Goal: Ask a question: Seek information or help from site administrators or community

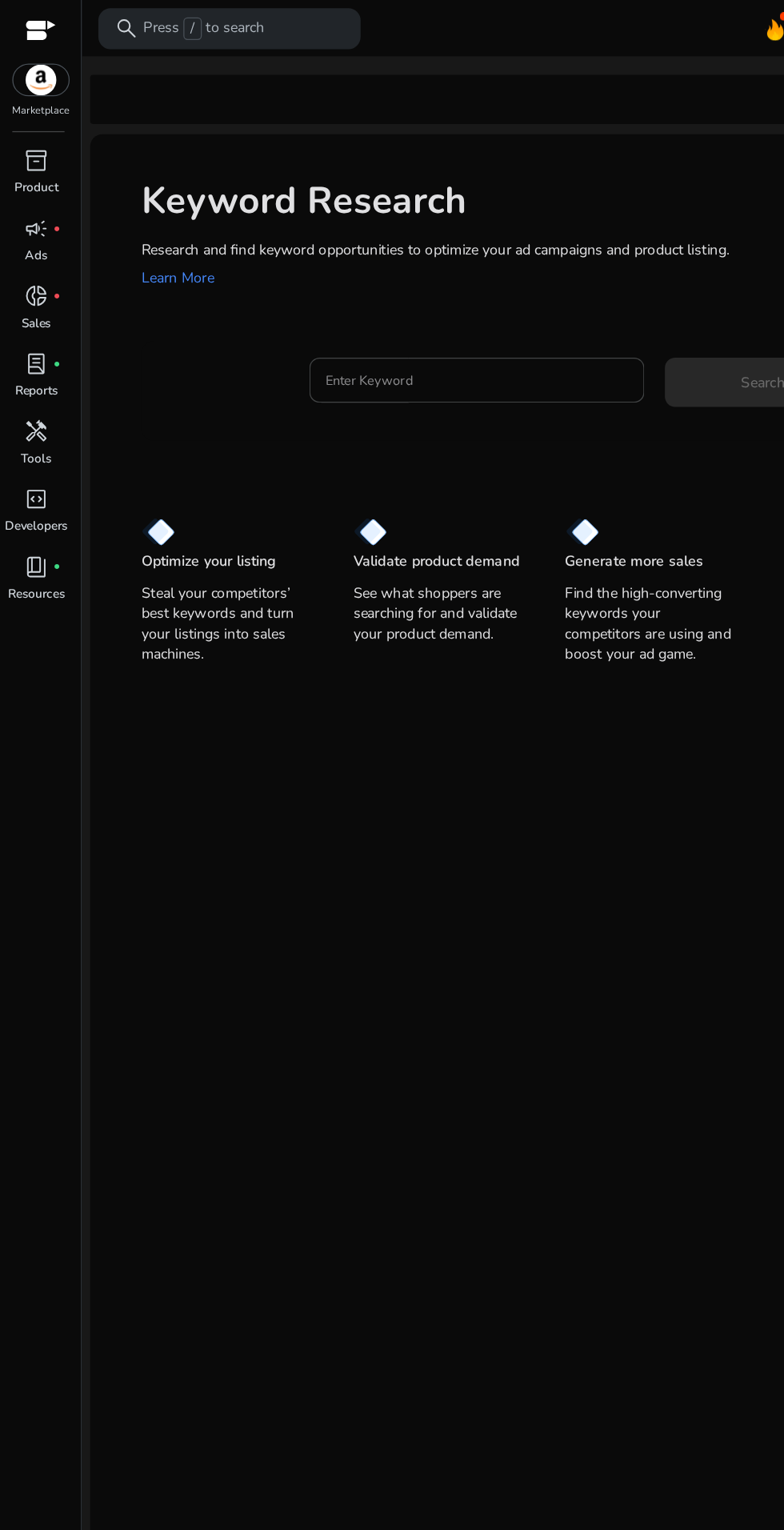
scroll to position [2, 0]
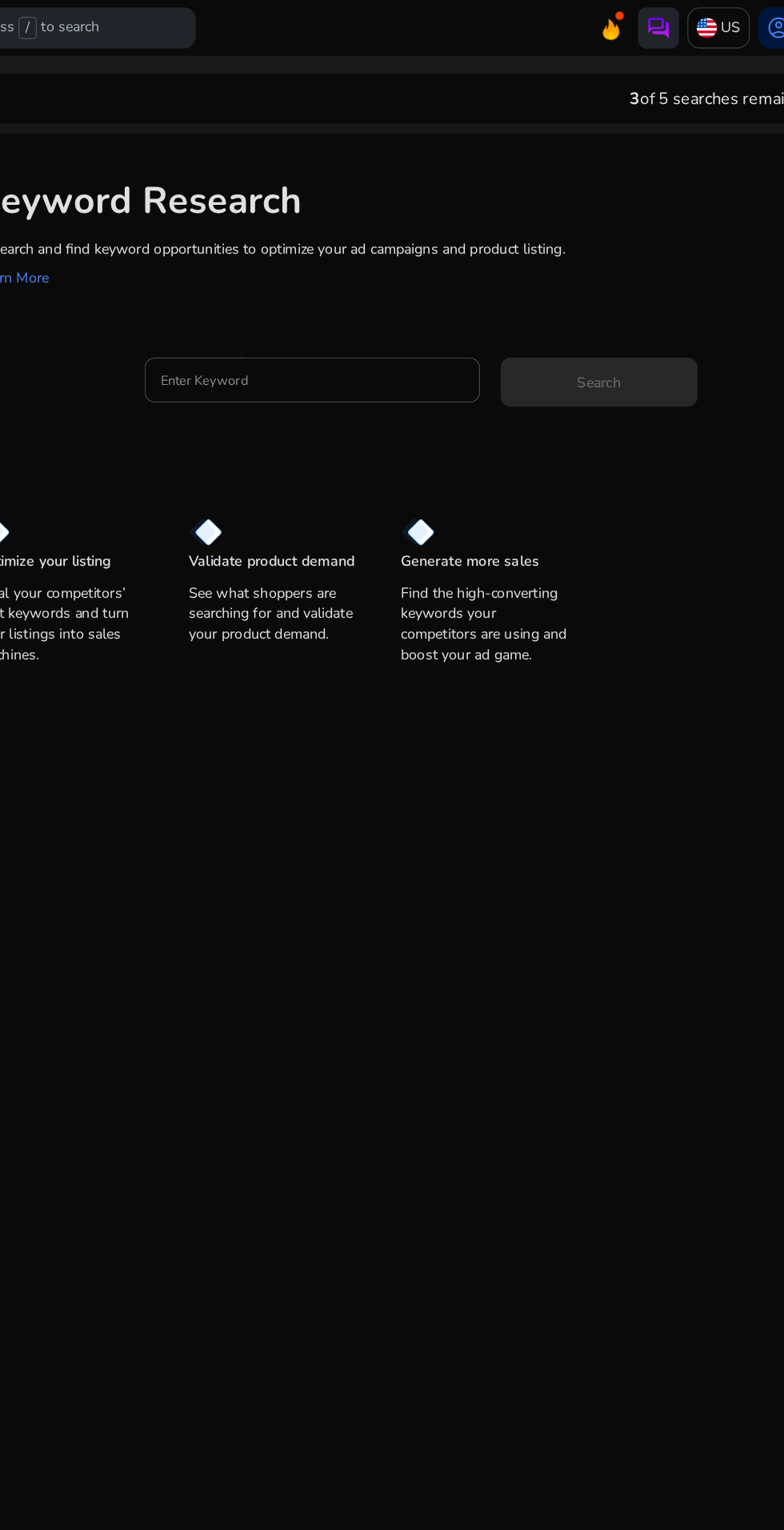
click at [638, 23] on img at bounding box center [642, 23] width 19 height 19
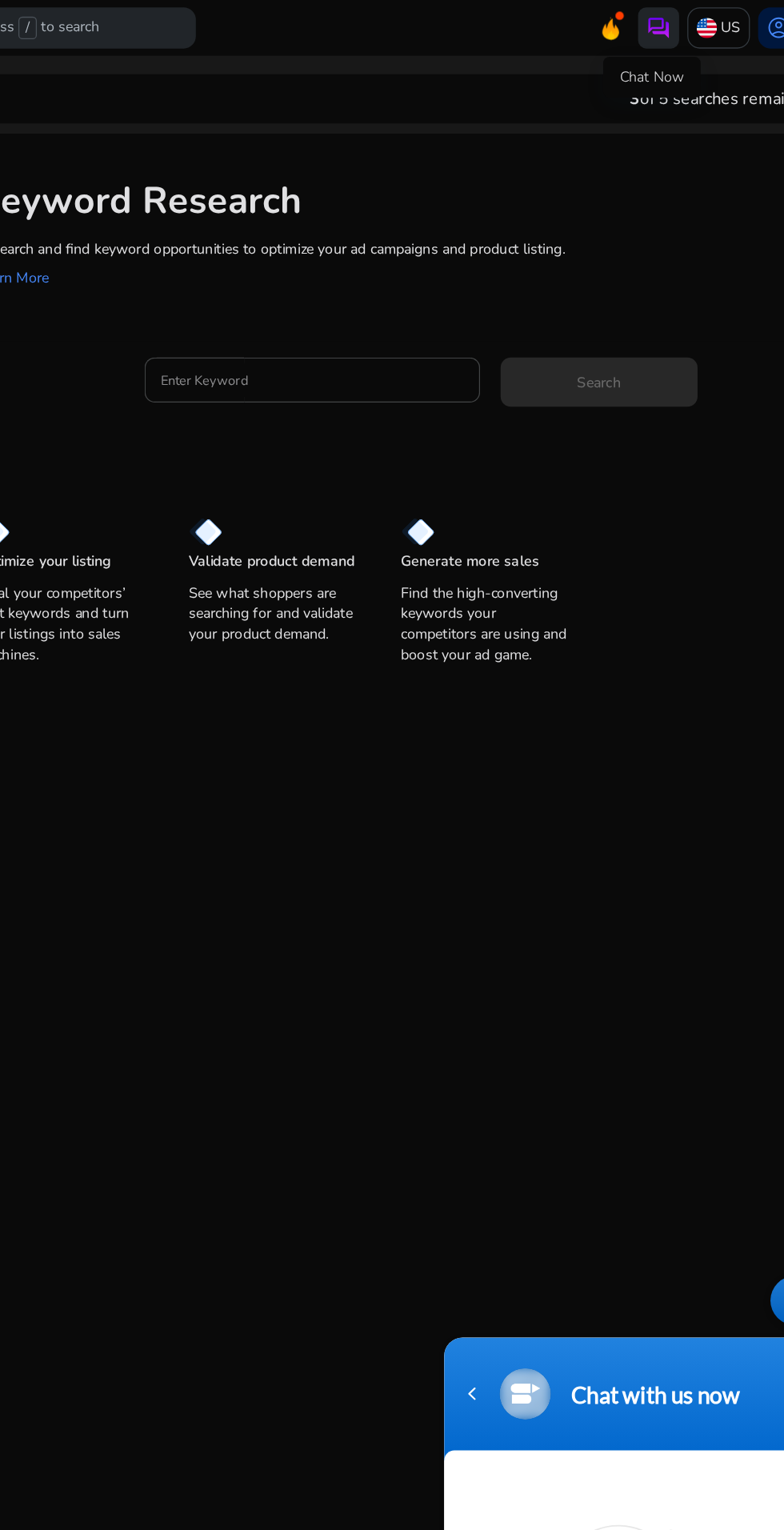
scroll to position [0, 0]
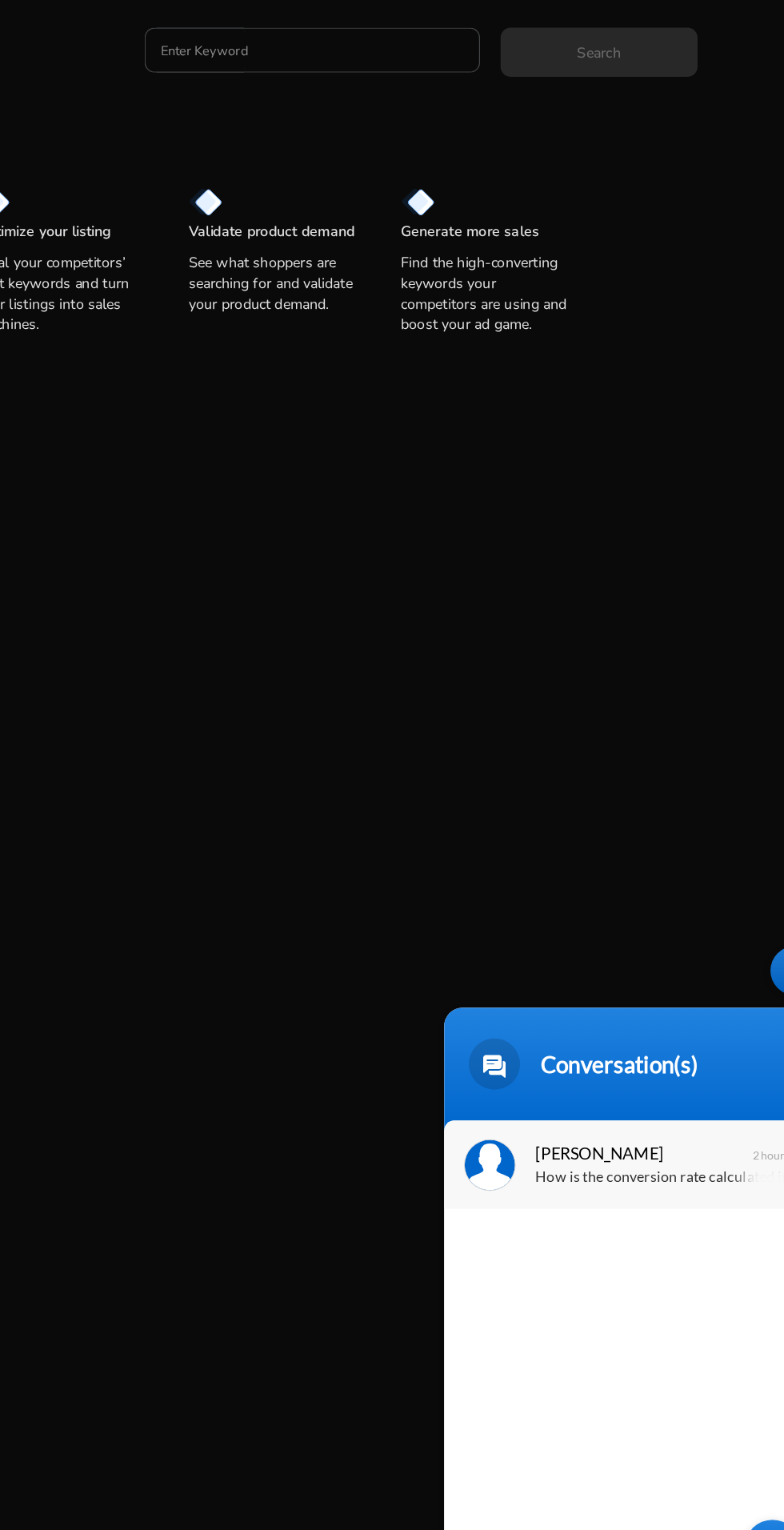
click at [608, 1111] on span "[PERSON_NAME]" at bounding box center [588, 1105] width 151 height 22
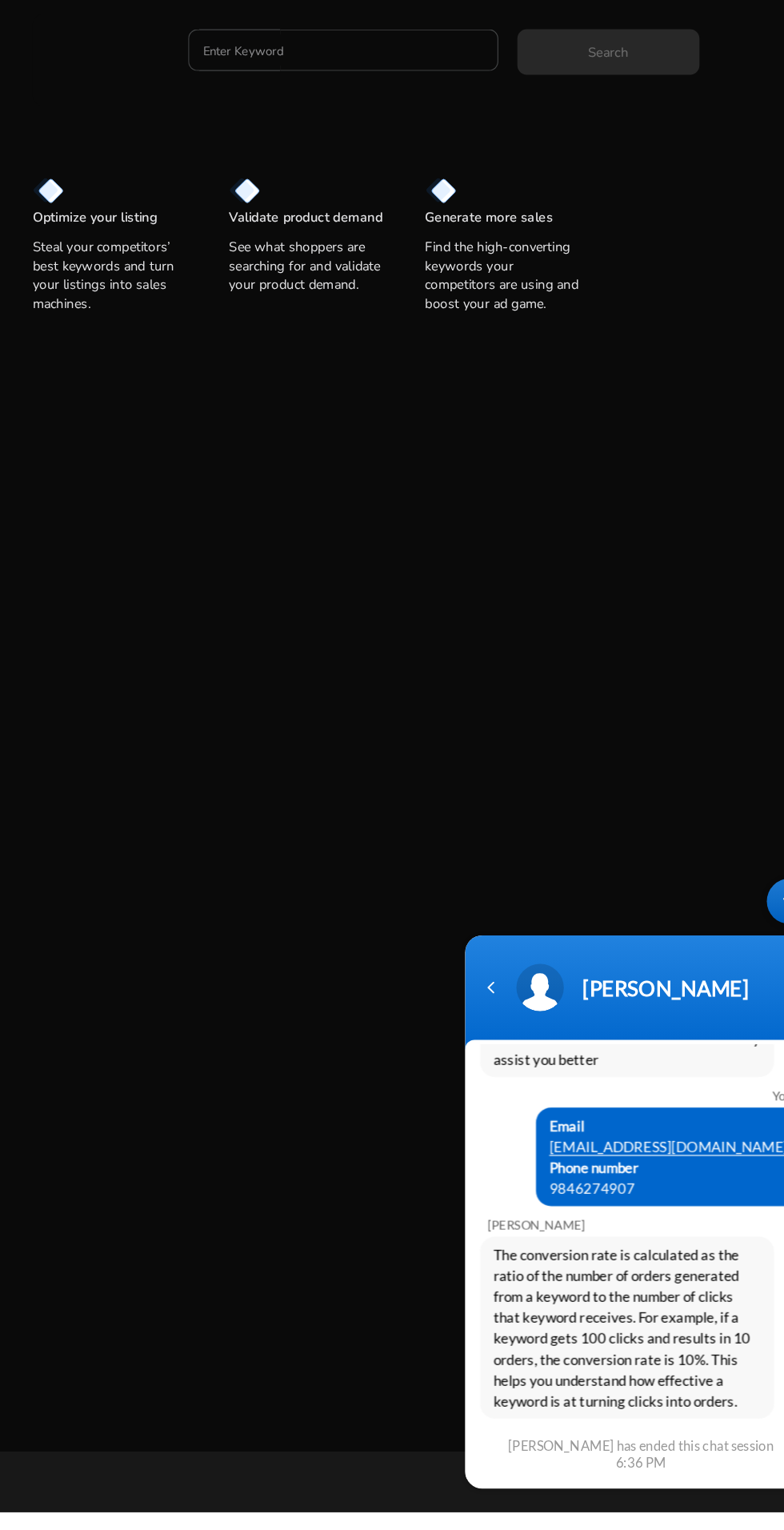
click at [659, 1352] on div "[PERSON_NAME] has ended this chat session 6:36 PM" at bounding box center [611, 1362] width 241 height 29
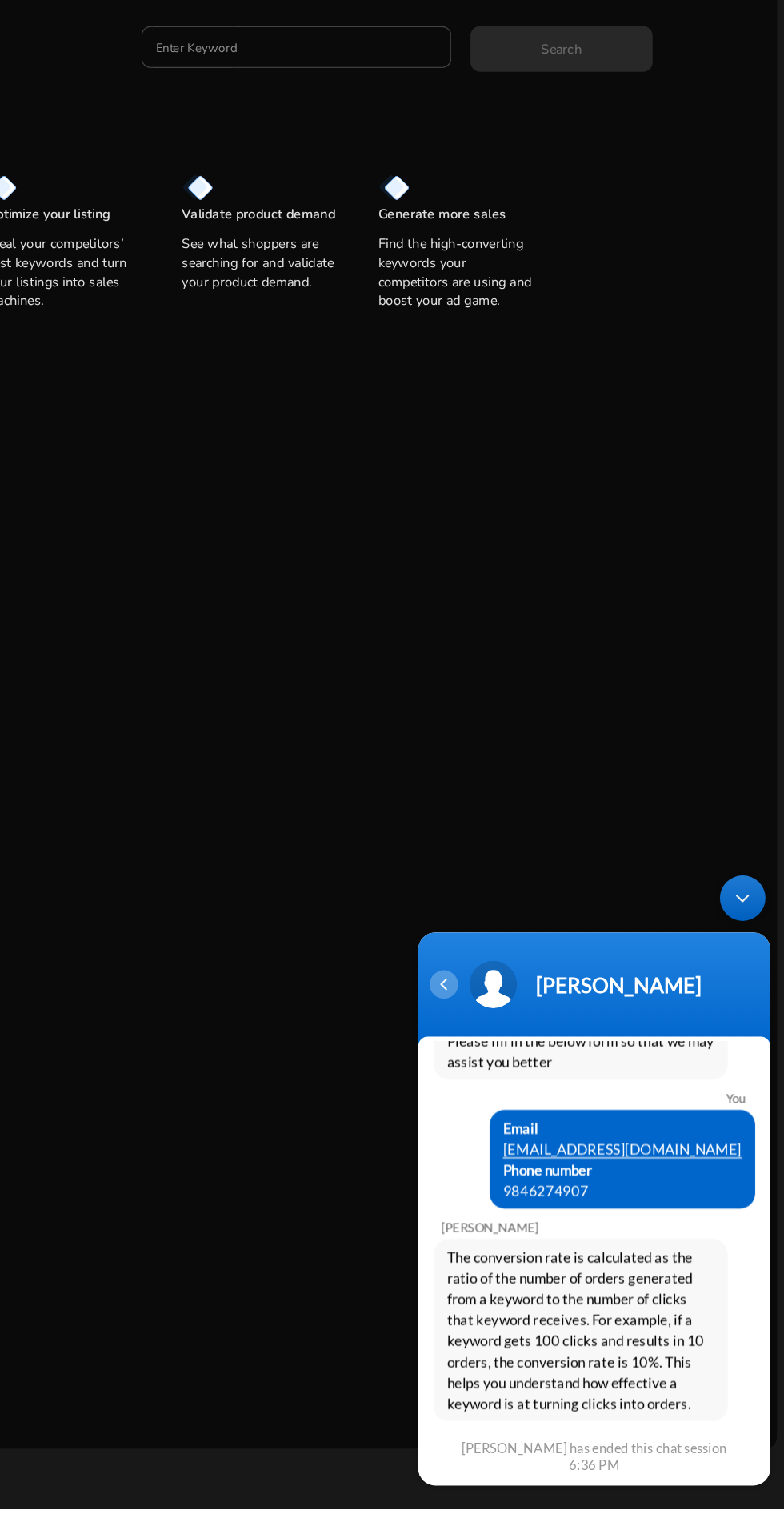
click at [447, 960] on div "Navigation go back" at bounding box center [438, 965] width 24 height 24
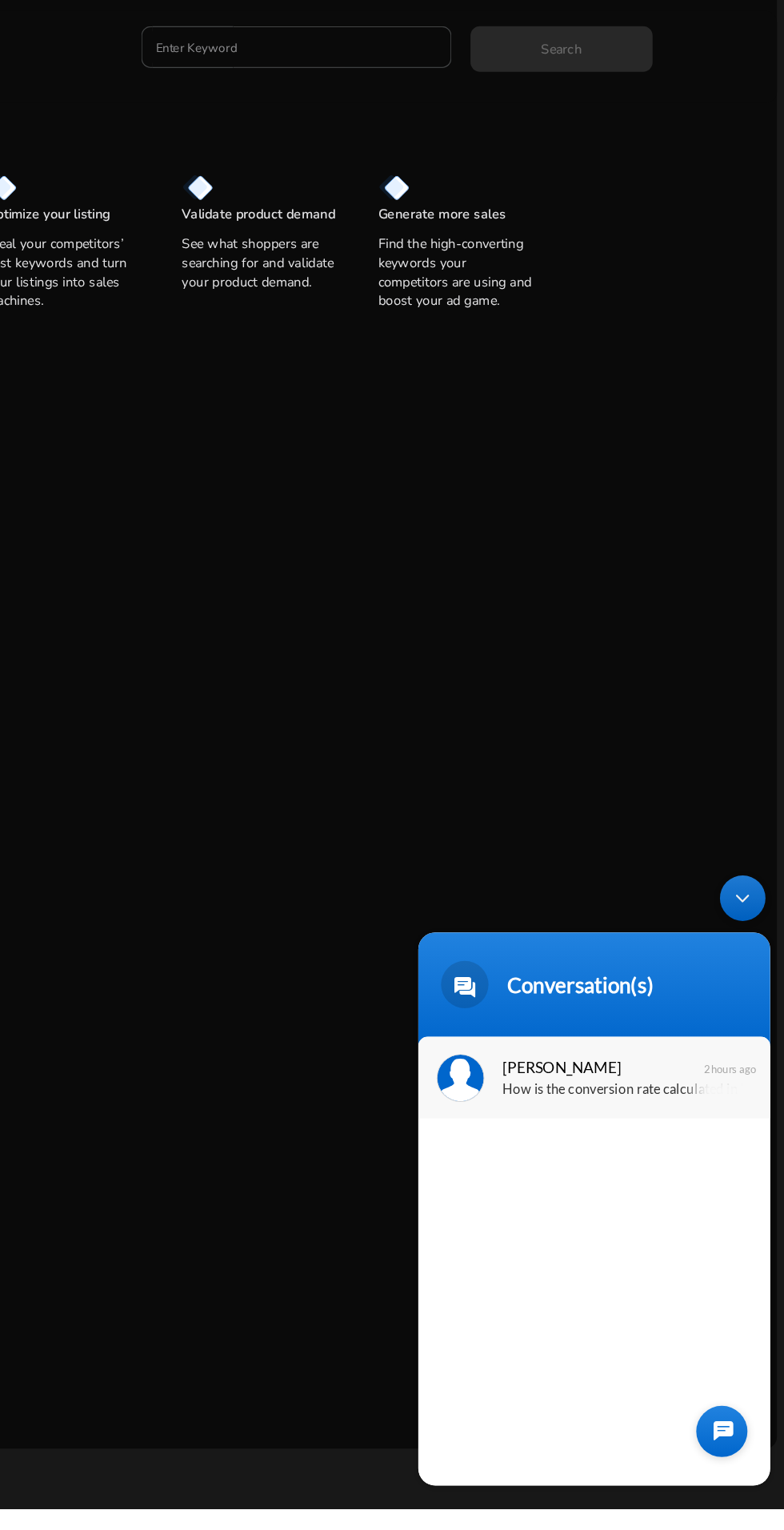
click at [631, 1069] on div "[PERSON_NAME] How is the conversion rate calculated in keyword research tool? 2…" at bounding box center [565, 1044] width 296 height 68
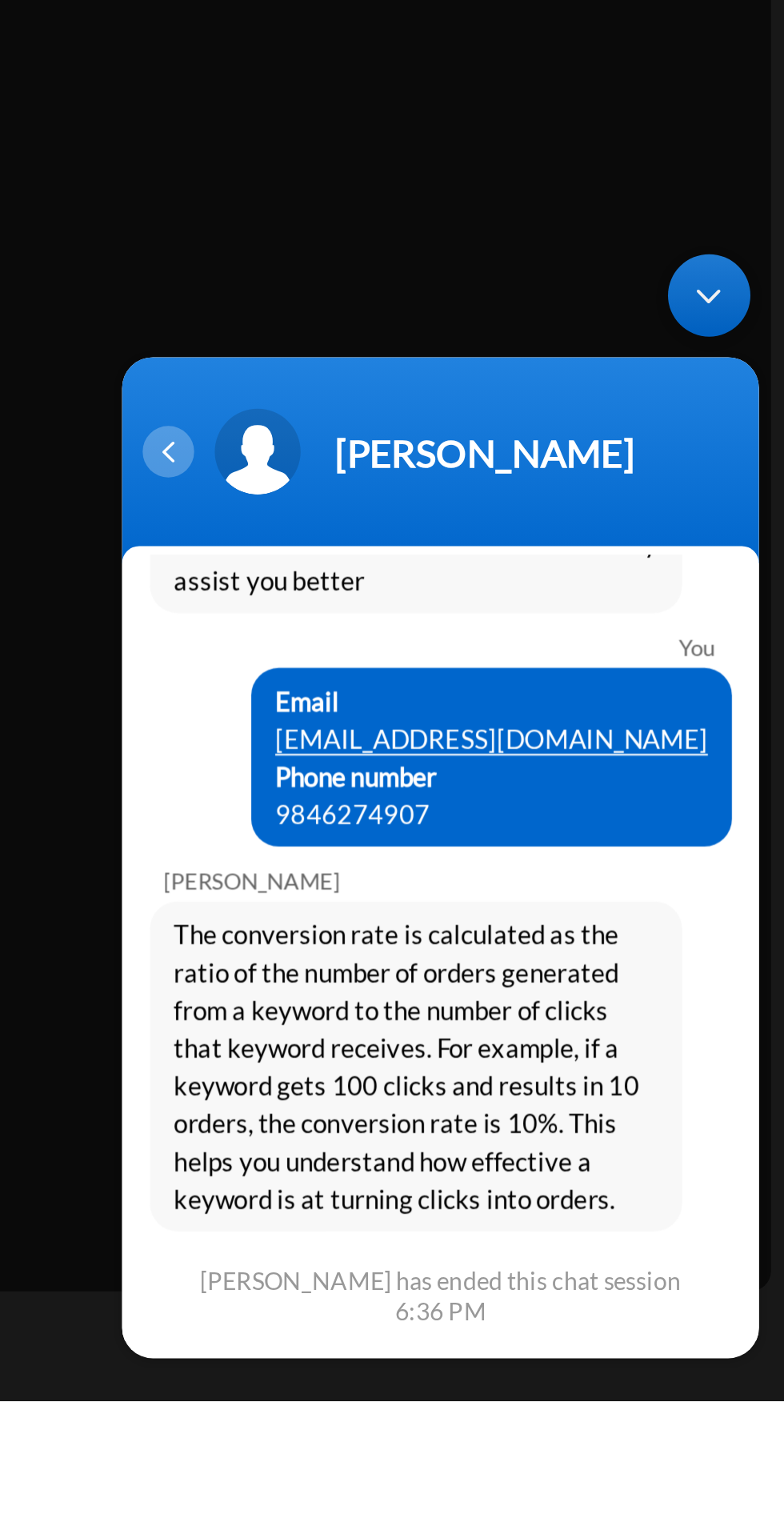
click at [145, 347] on div "Navigation go back" at bounding box center [134, 336] width 24 height 24
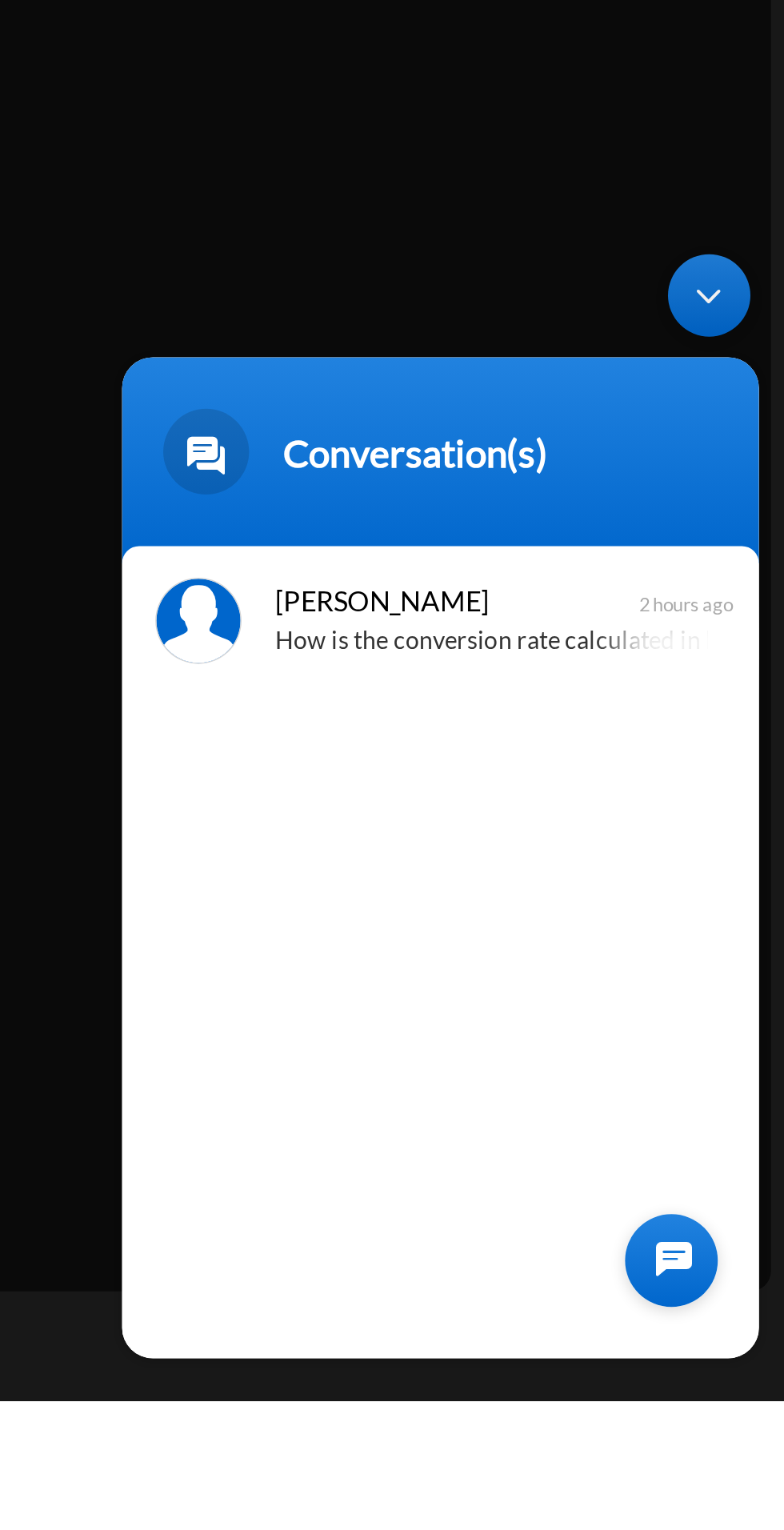
click at [377, 714] on div at bounding box center [368, 713] width 43 height 43
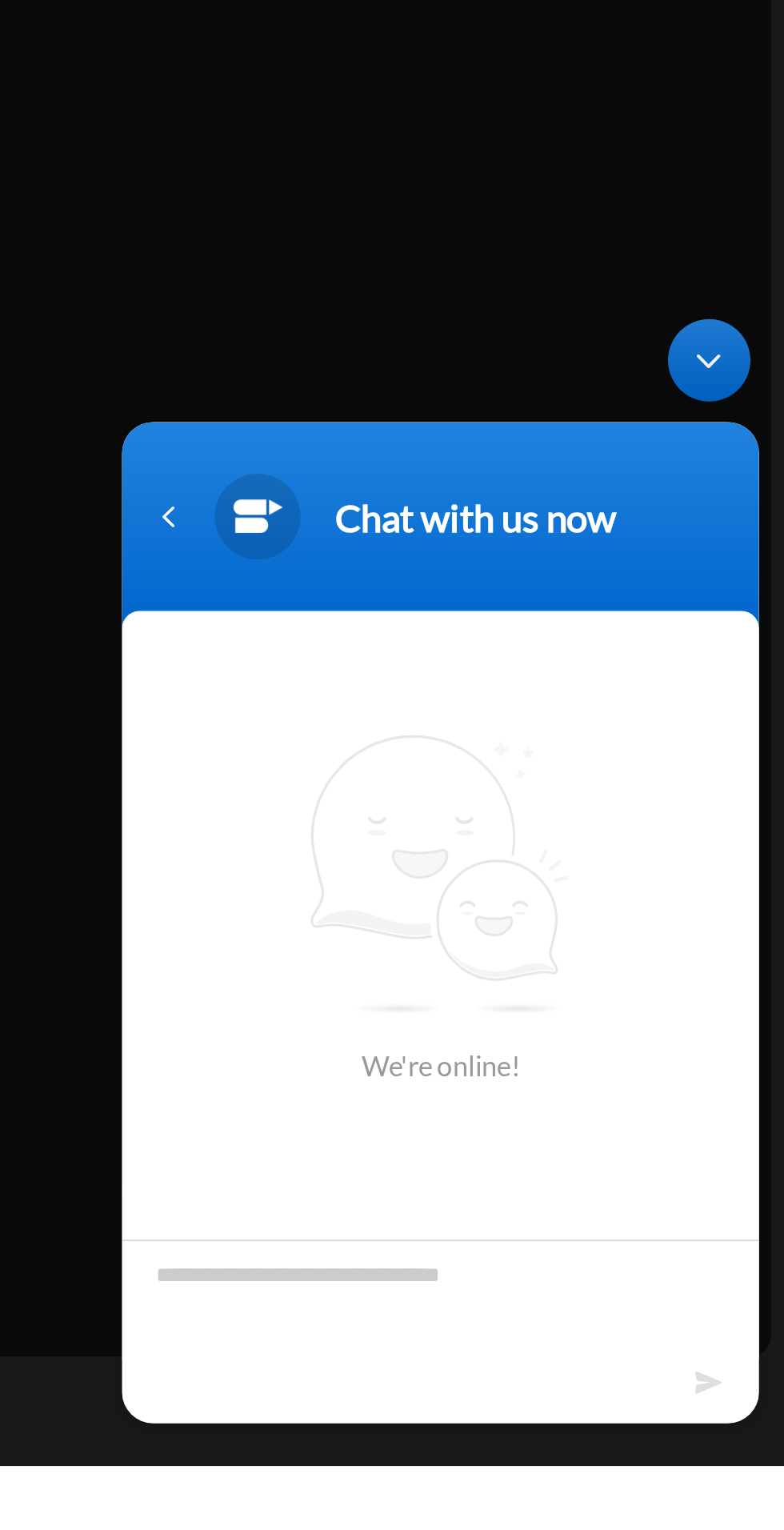
scroll to position [106, 0]
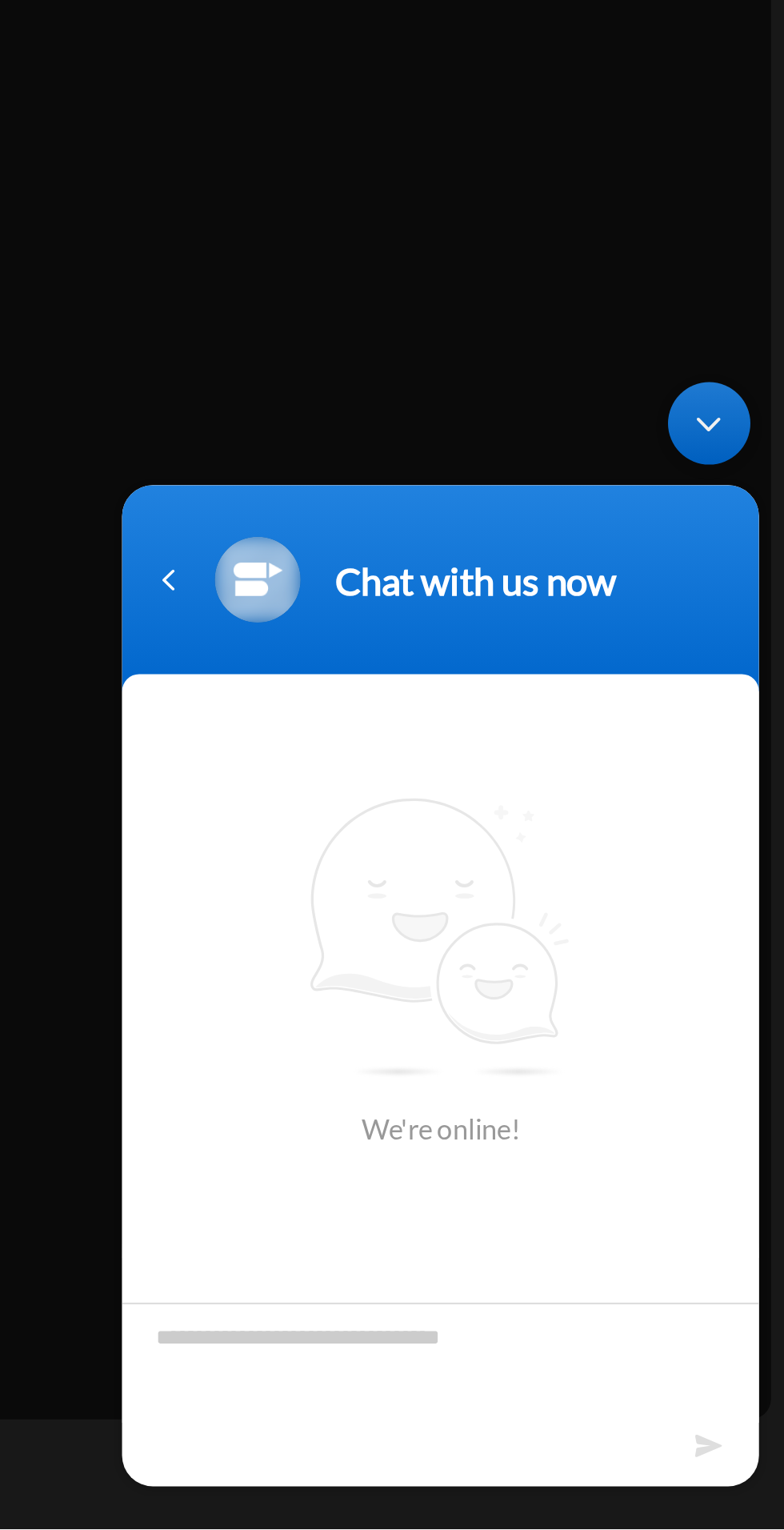
click at [271, 819] on textarea "Type your message and hit 'Enter'" at bounding box center [261, 830] width 296 height 56
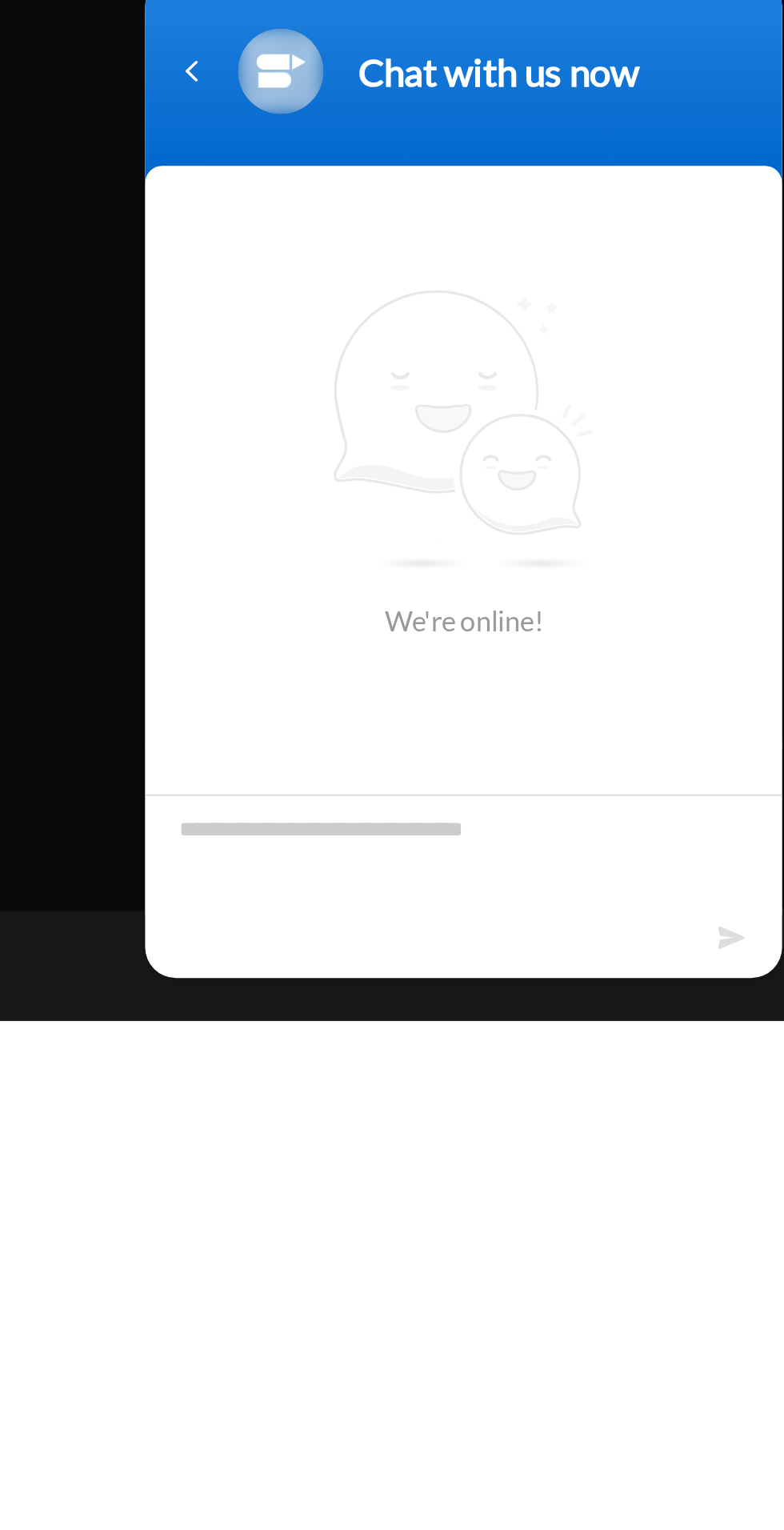
scroll to position [111, 0]
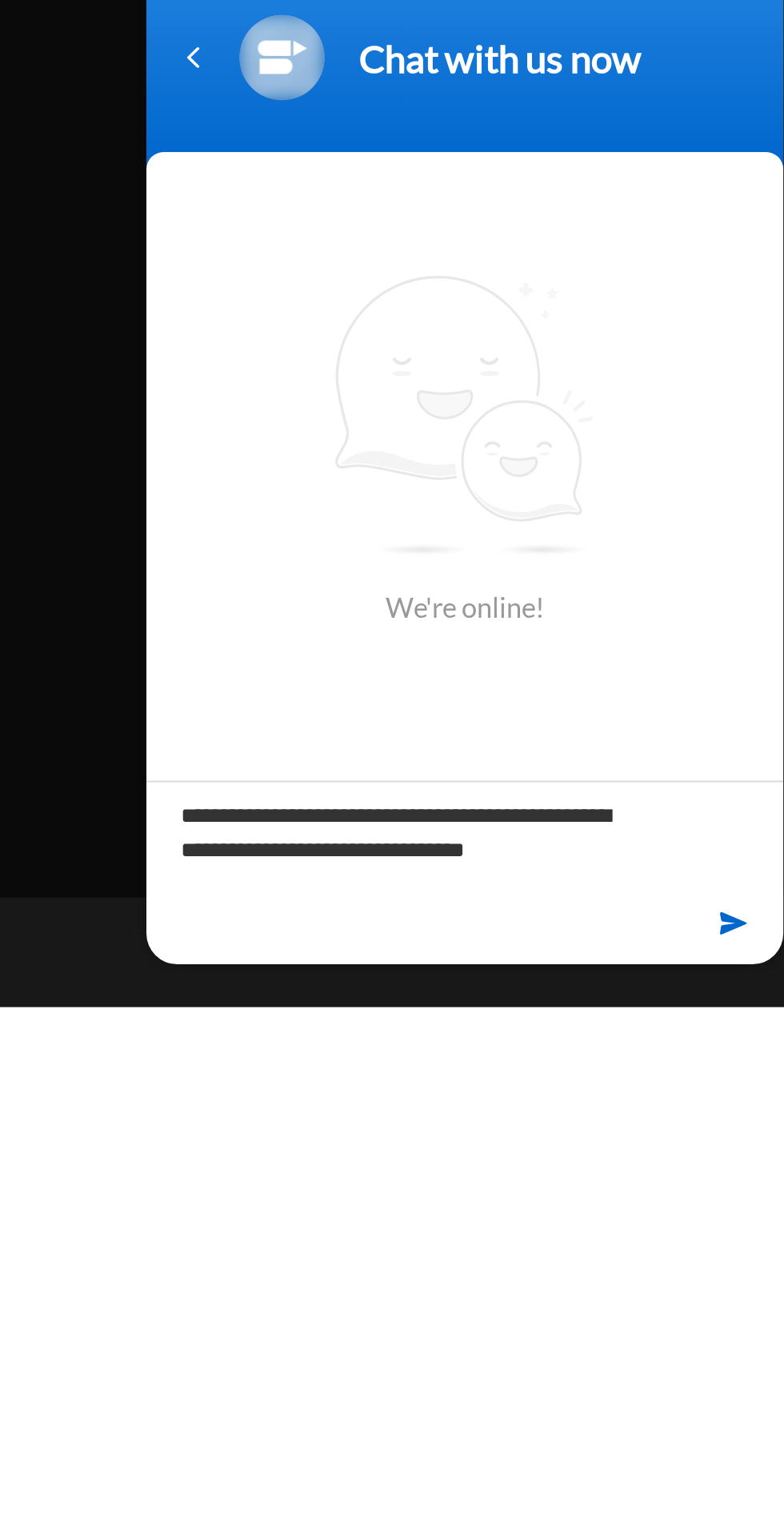
click at [411, 332] on textarea "**********" at bounding box center [285, 308] width 296 height 56
type textarea "**********"
click at [403, 351] on footer at bounding box center [285, 351] width 296 height 30
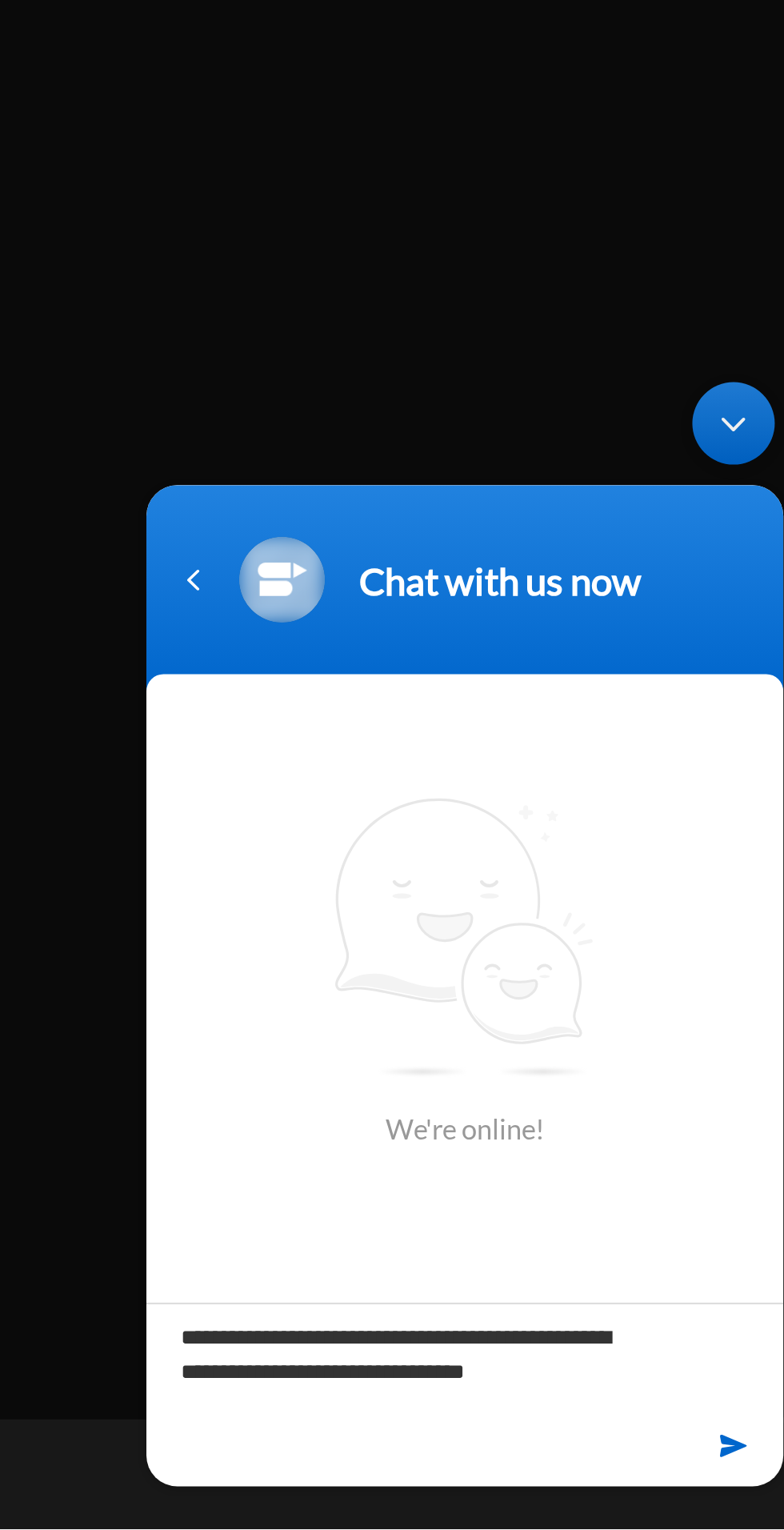
click at [413, 867] on em at bounding box center [411, 869] width 15 height 22
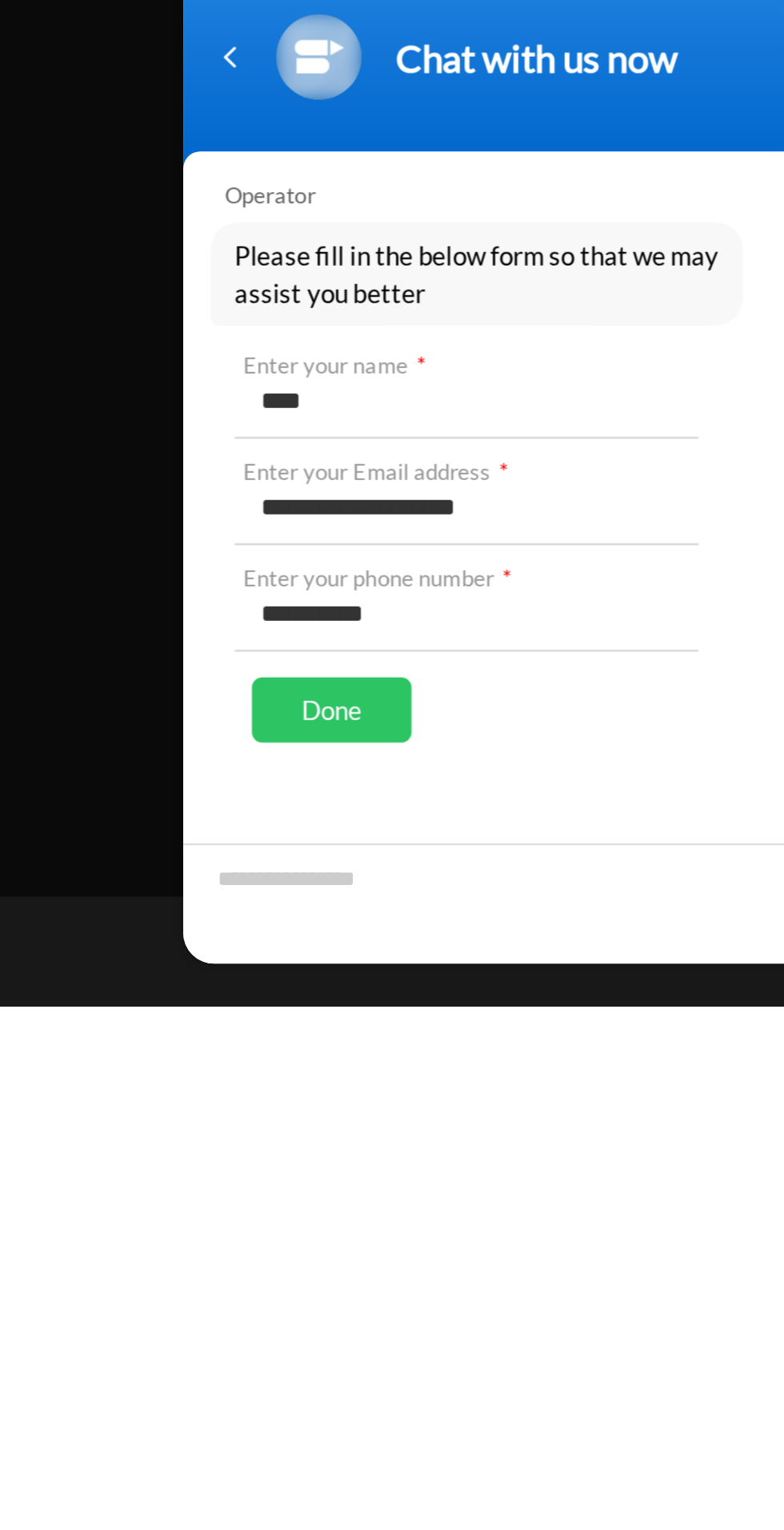
click at [257, 245] on div "Done" at bounding box center [242, 247] width 75 height 31
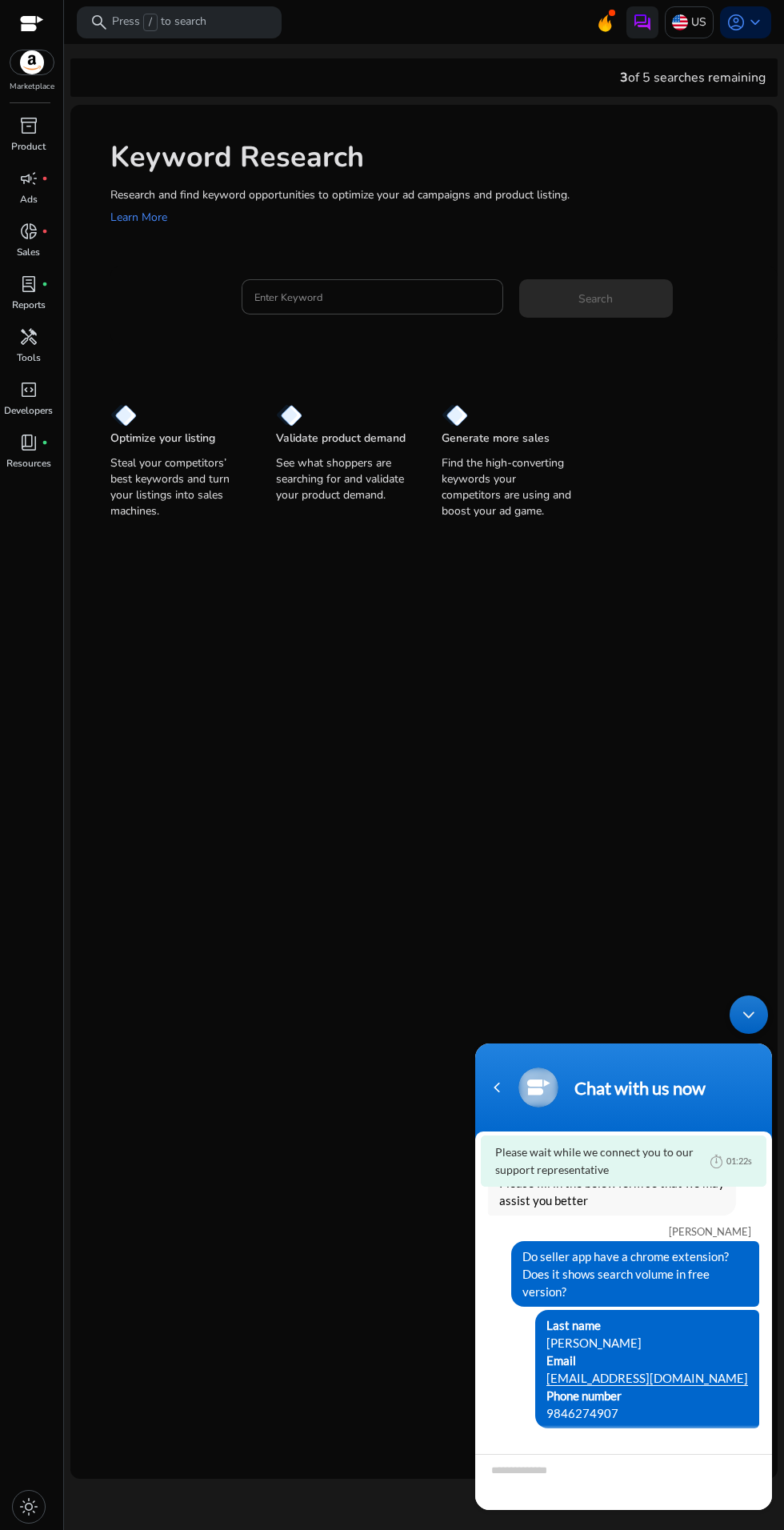
scroll to position [0, 0]
click at [748, 24] on span "keyboard_arrow_down" at bounding box center [755, 23] width 19 height 19
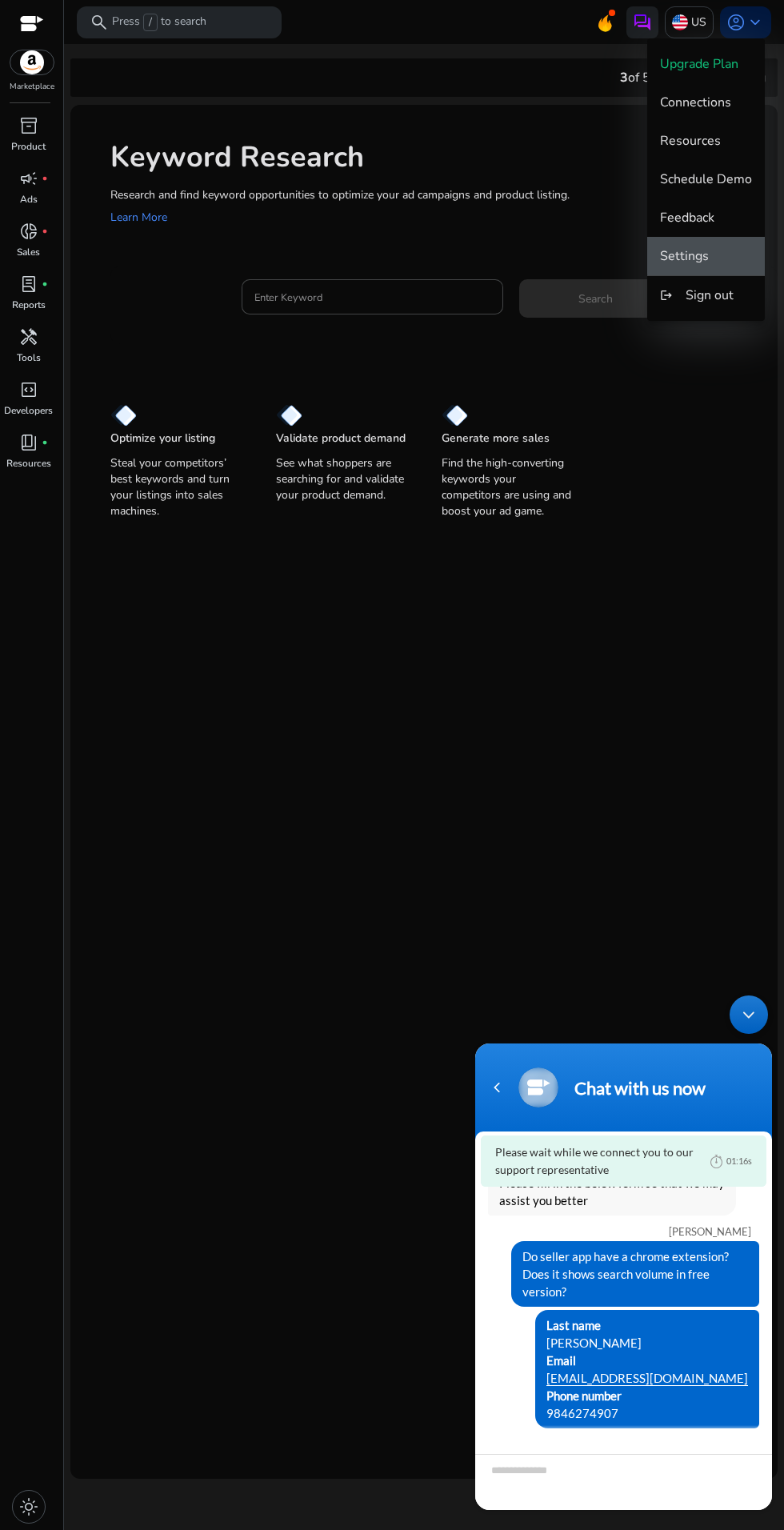
click at [725, 255] on span "Settings" at bounding box center [705, 256] width 92 height 18
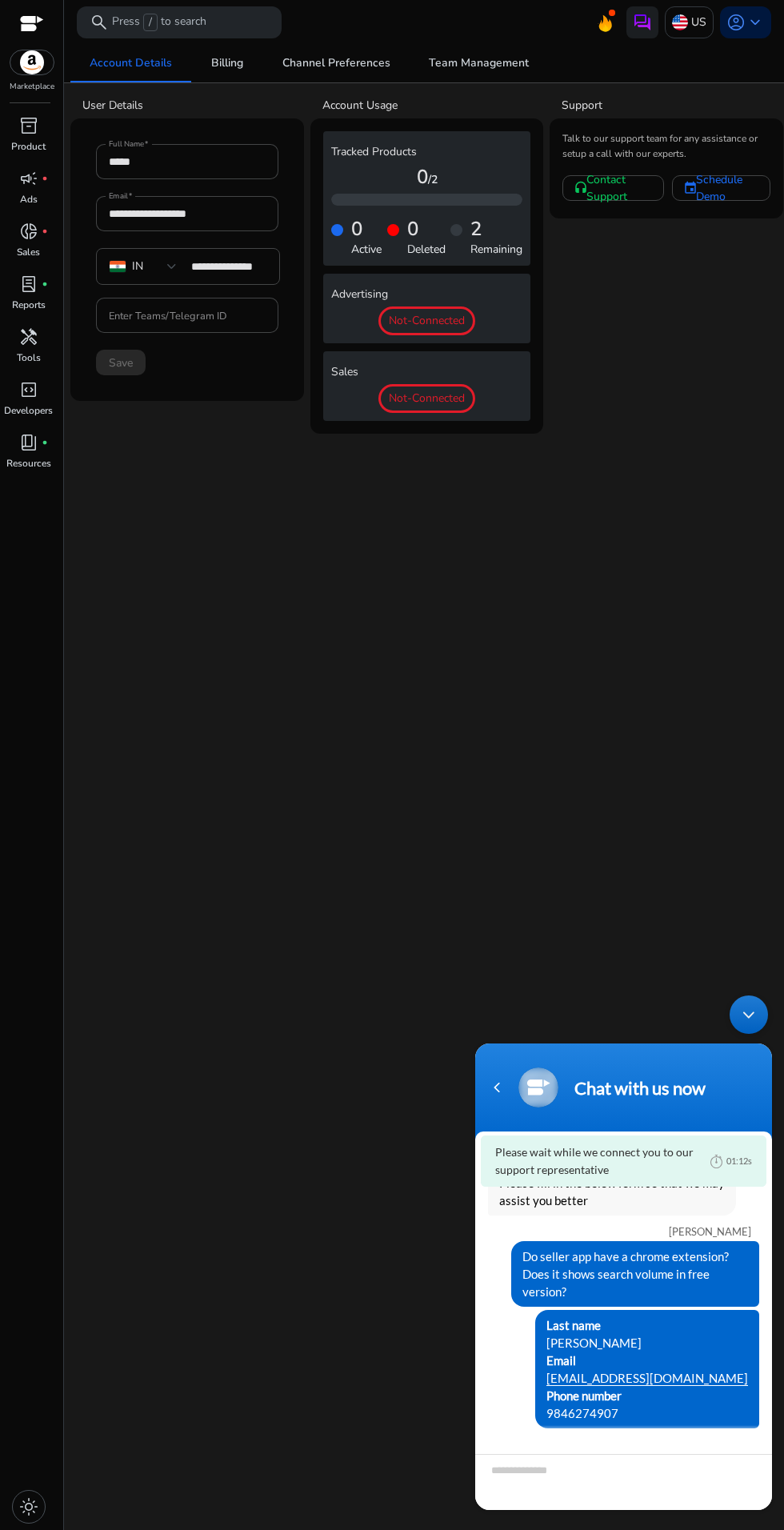
click at [444, 13] on mat-toolbar "search Press / to search US account_circle keyboard_arrow_down" at bounding box center [424, 22] width 720 height 44
click at [196, 21] on p "Press / to search" at bounding box center [160, 23] width 95 height 18
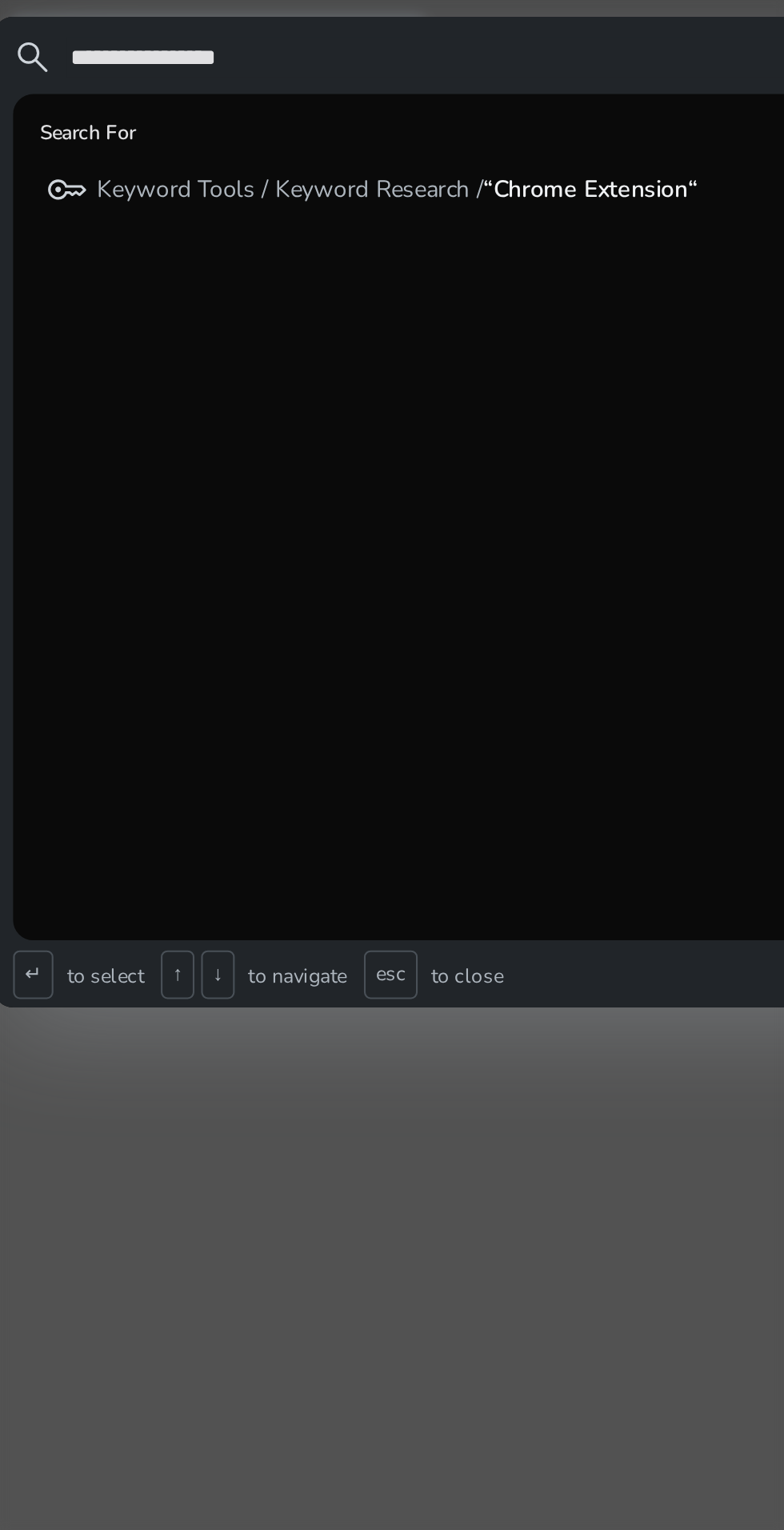
type input "**********"
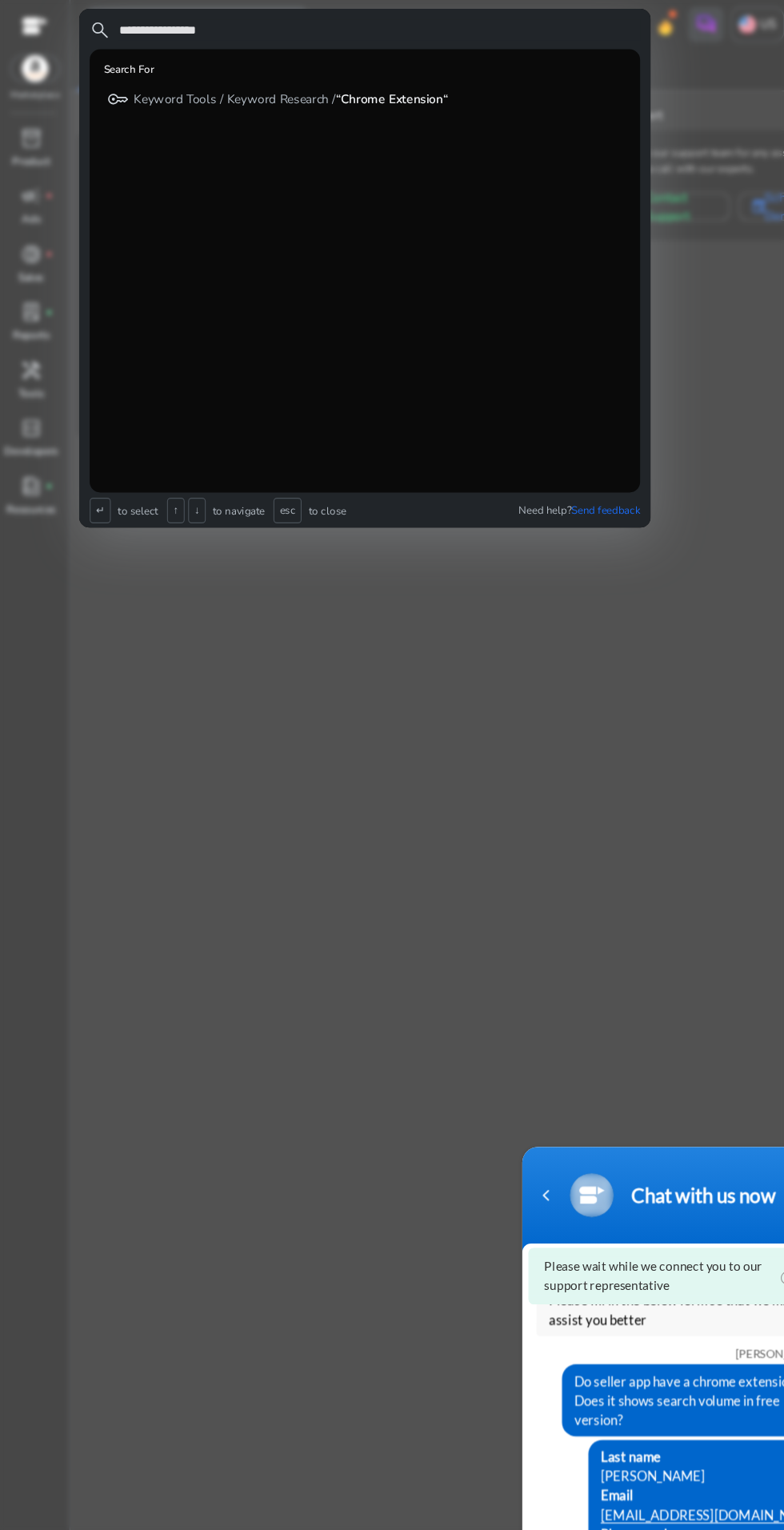
click at [272, 88] on p "Keyword Tools / Keyword Research / “Chrome Extension“" at bounding box center [265, 90] width 287 height 16
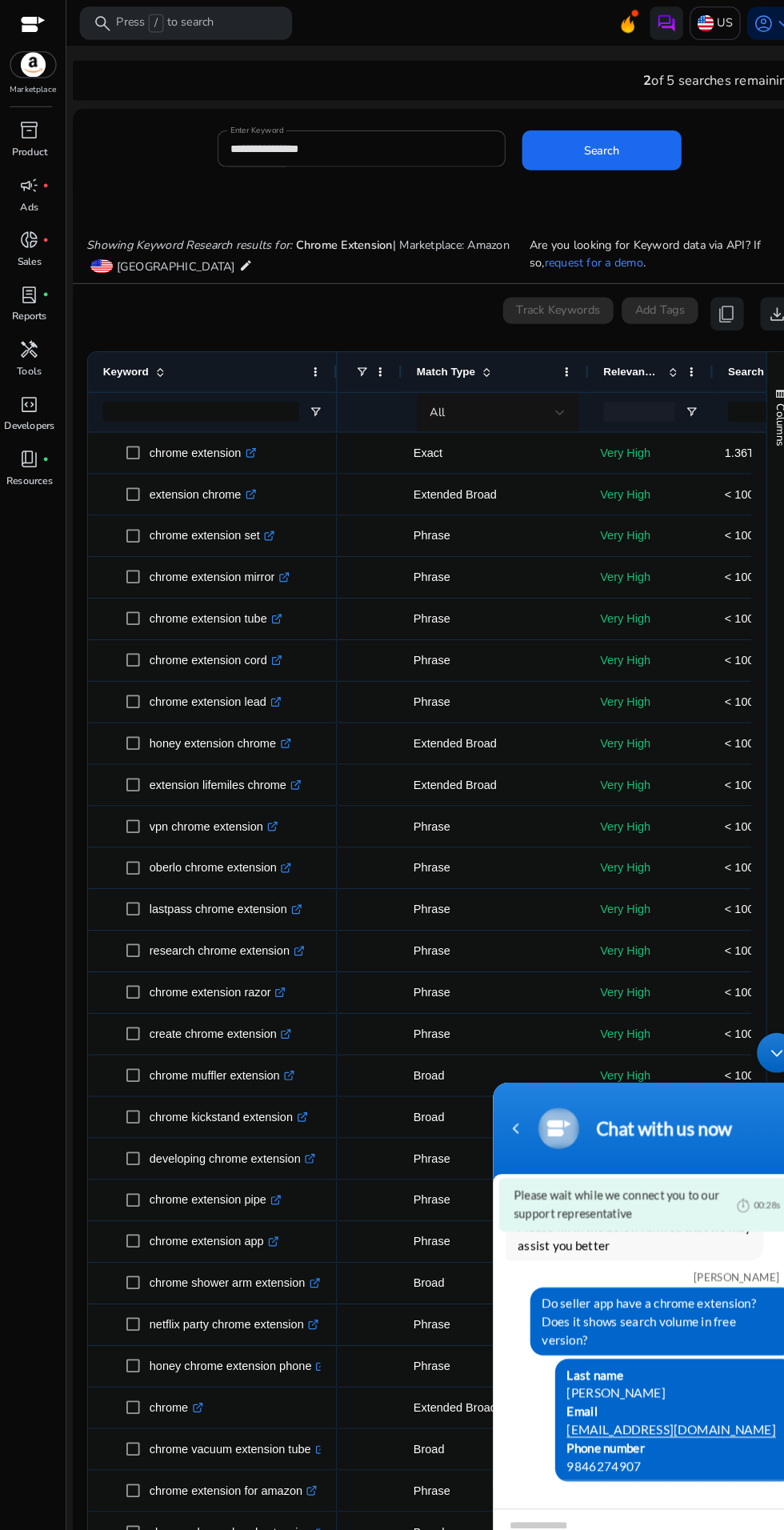
scroll to position [0, 77]
click at [43, 66] on img at bounding box center [32, 61] width 43 height 24
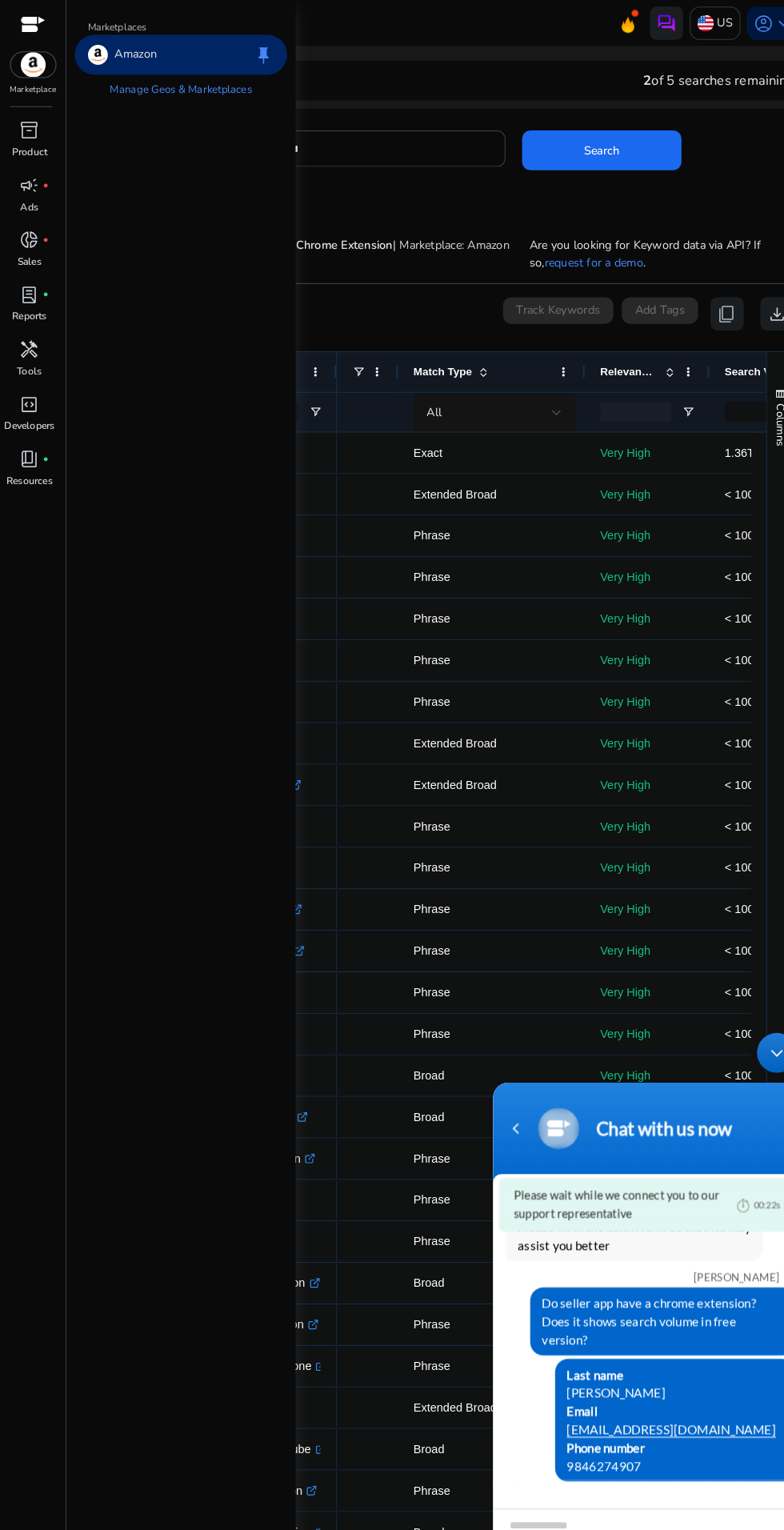
click at [39, 27] on div at bounding box center [32, 25] width 24 height 18
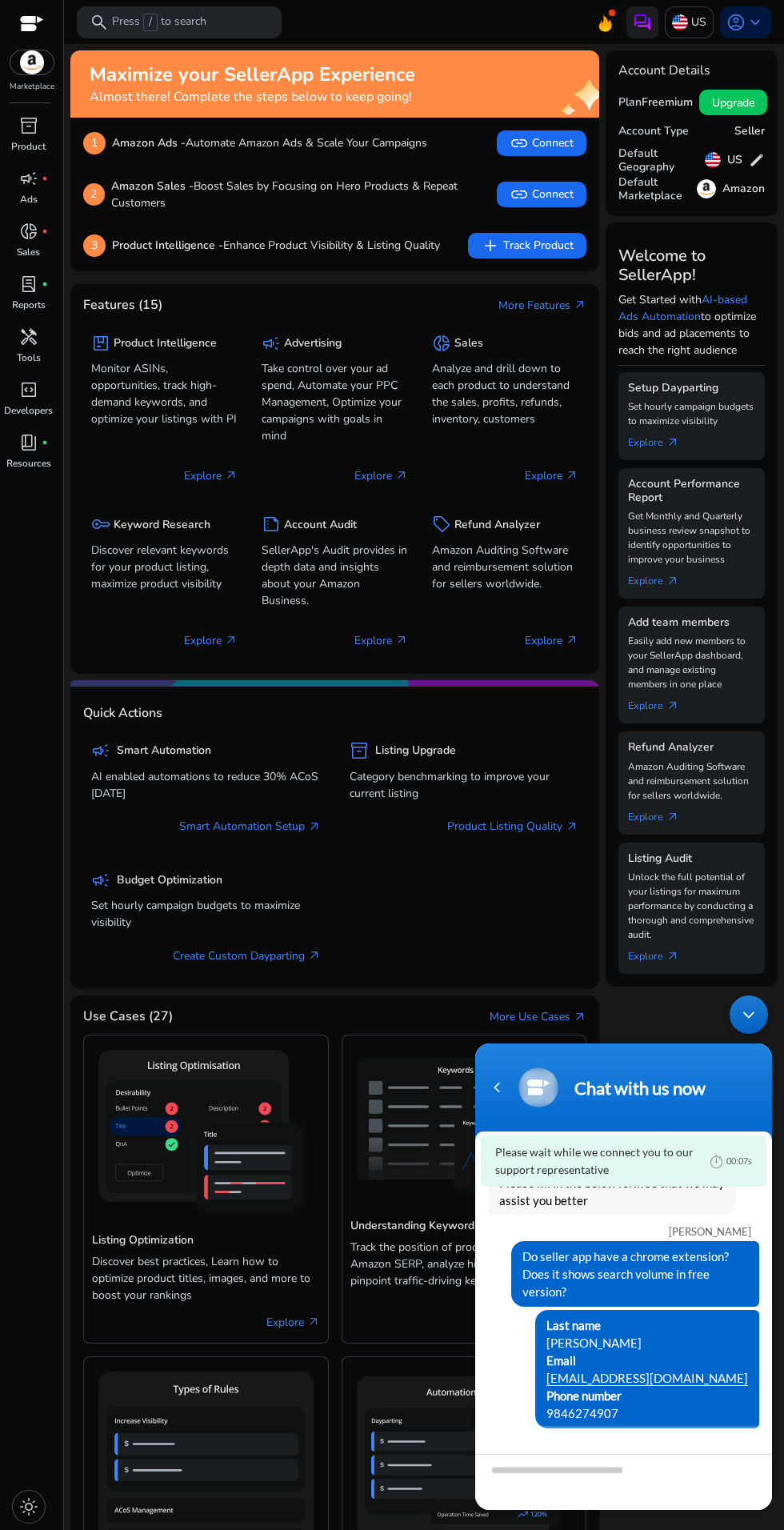
click at [599, 24] on icon at bounding box center [605, 23] width 13 height 16
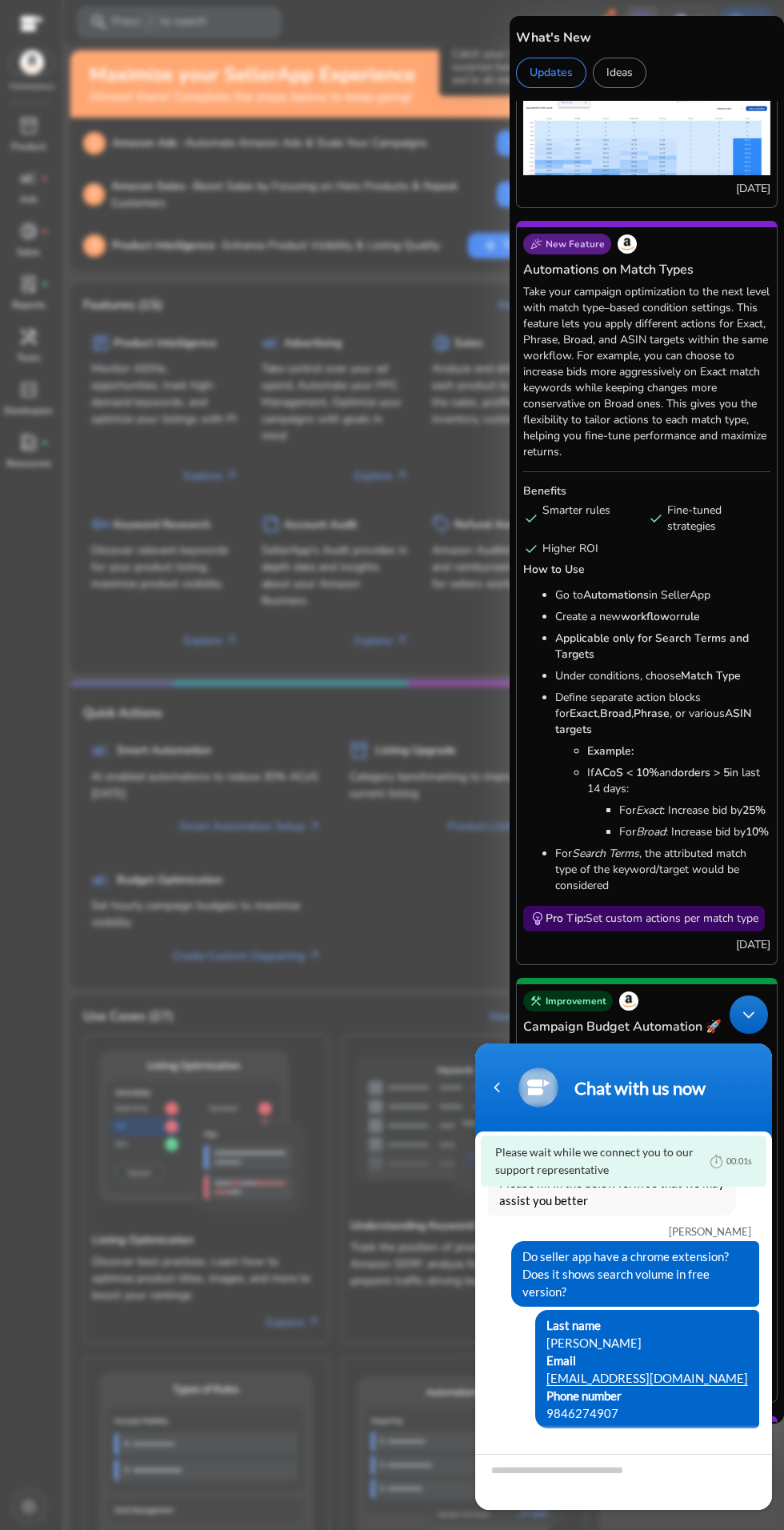
scroll to position [1553, 0]
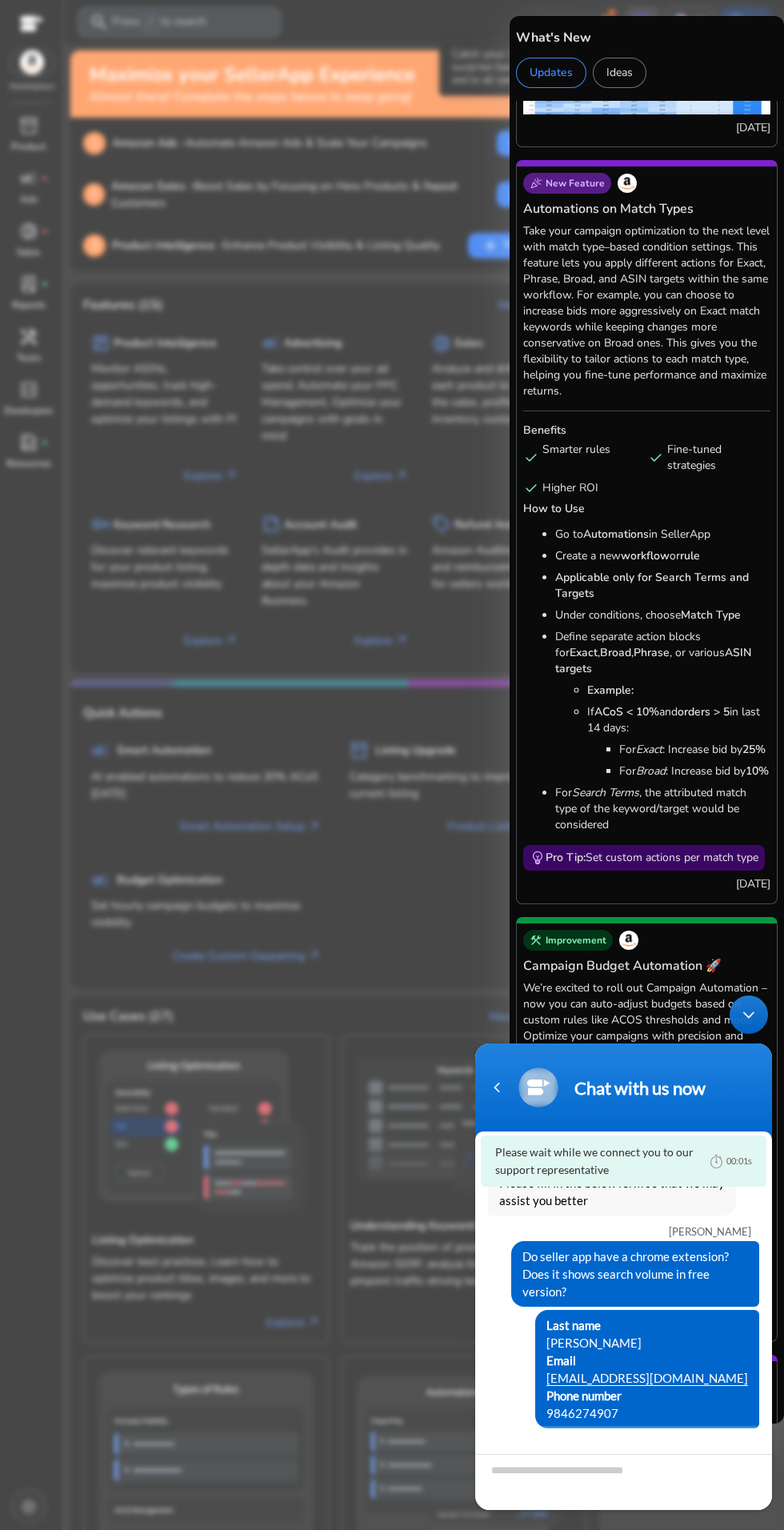
click at [428, 189] on div at bounding box center [392, 765] width 784 height 1530
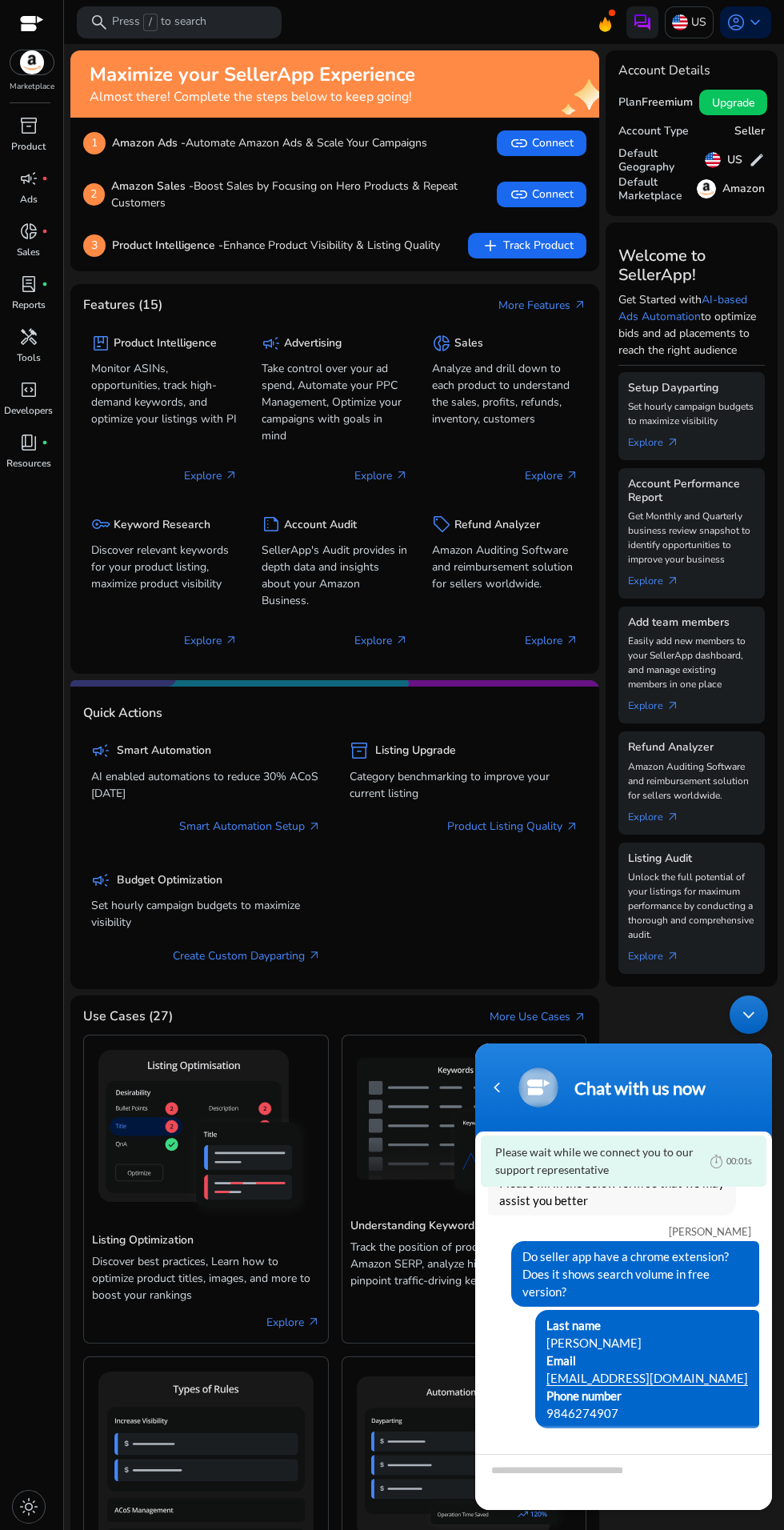
scroll to position [677, 0]
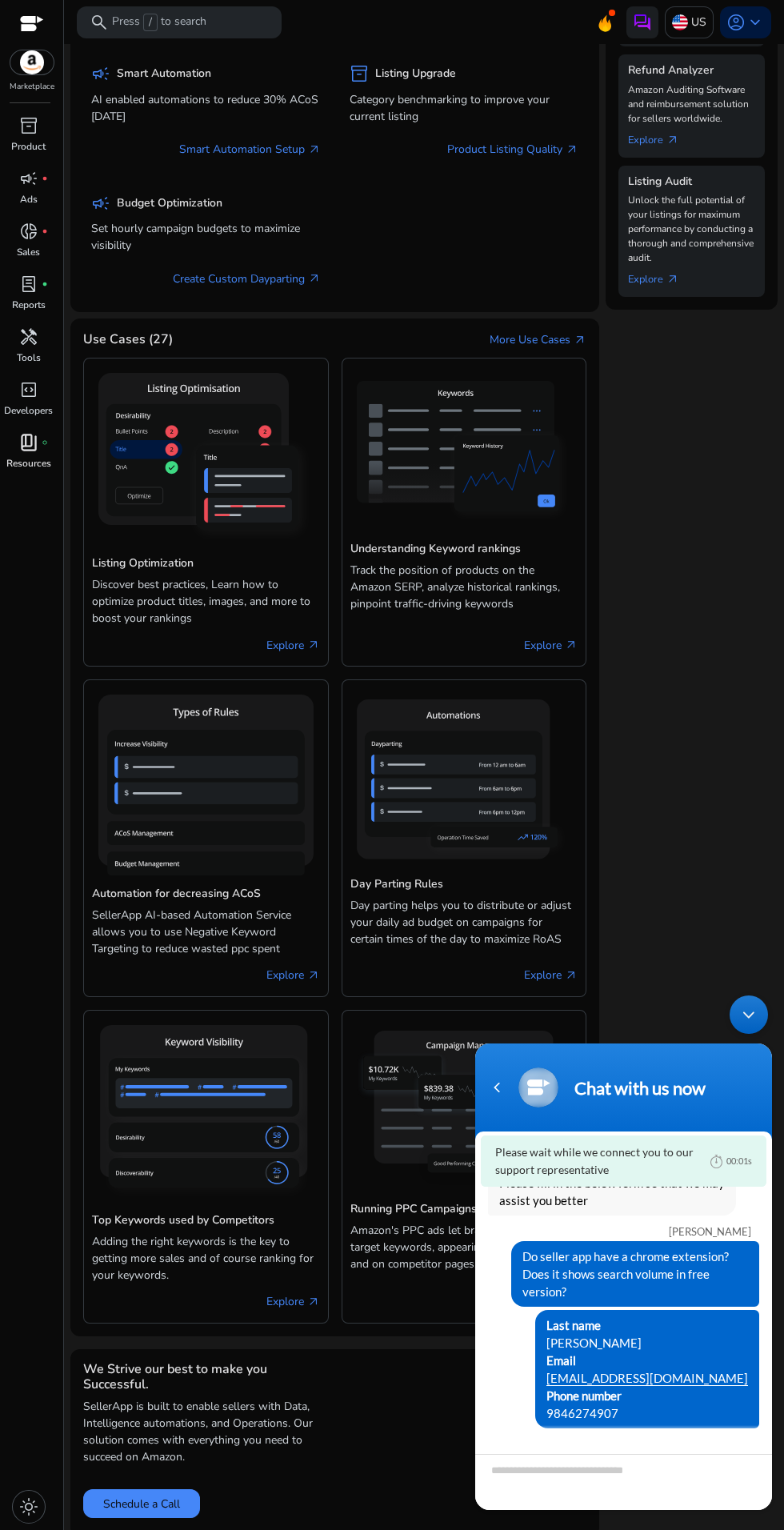
click at [23, 463] on p "Resources" at bounding box center [28, 463] width 45 height 14
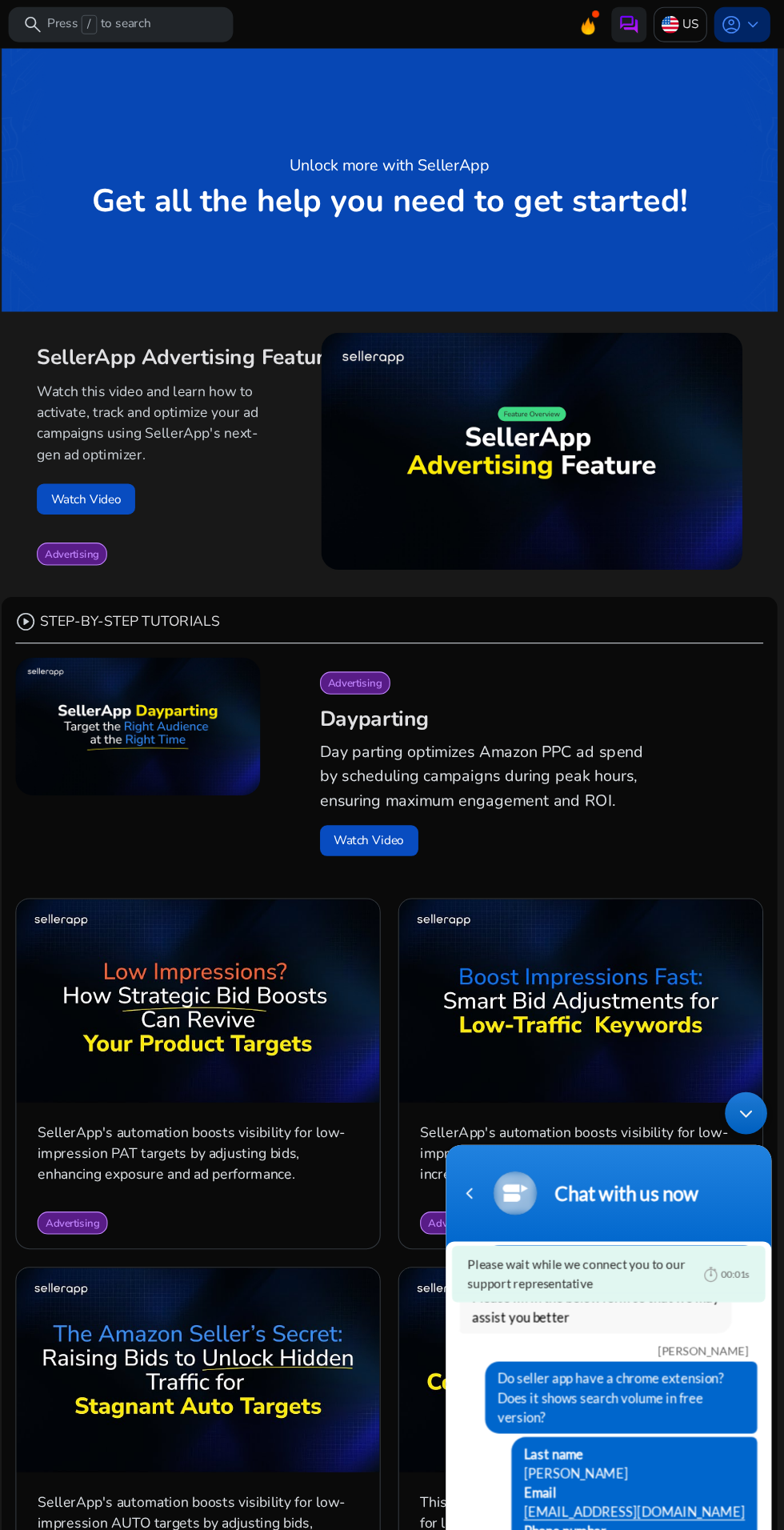
click at [745, 16] on span "keyboard_arrow_down" at bounding box center [755, 23] width 19 height 19
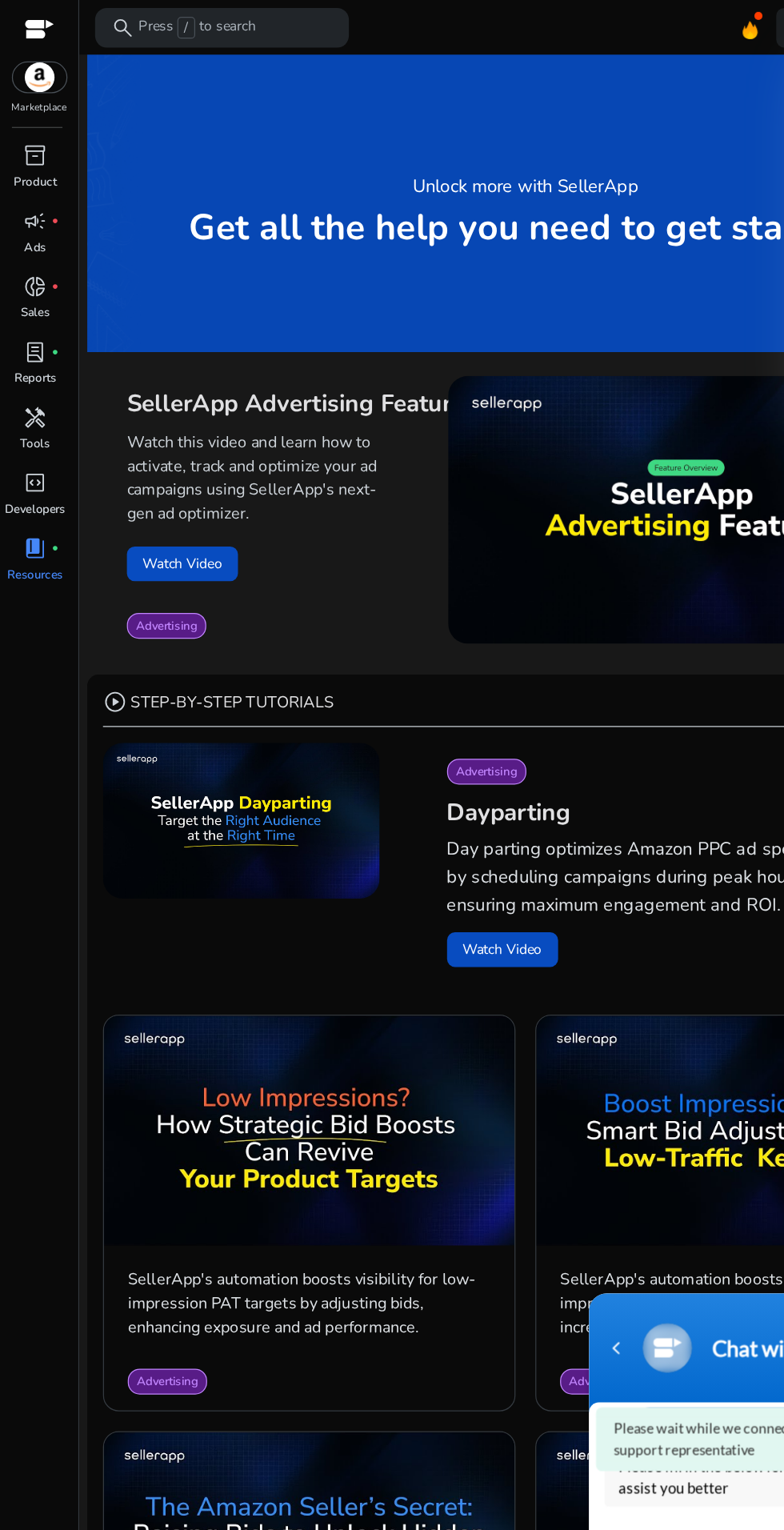
click at [24, 122] on div at bounding box center [392, 765] width 784 height 1530
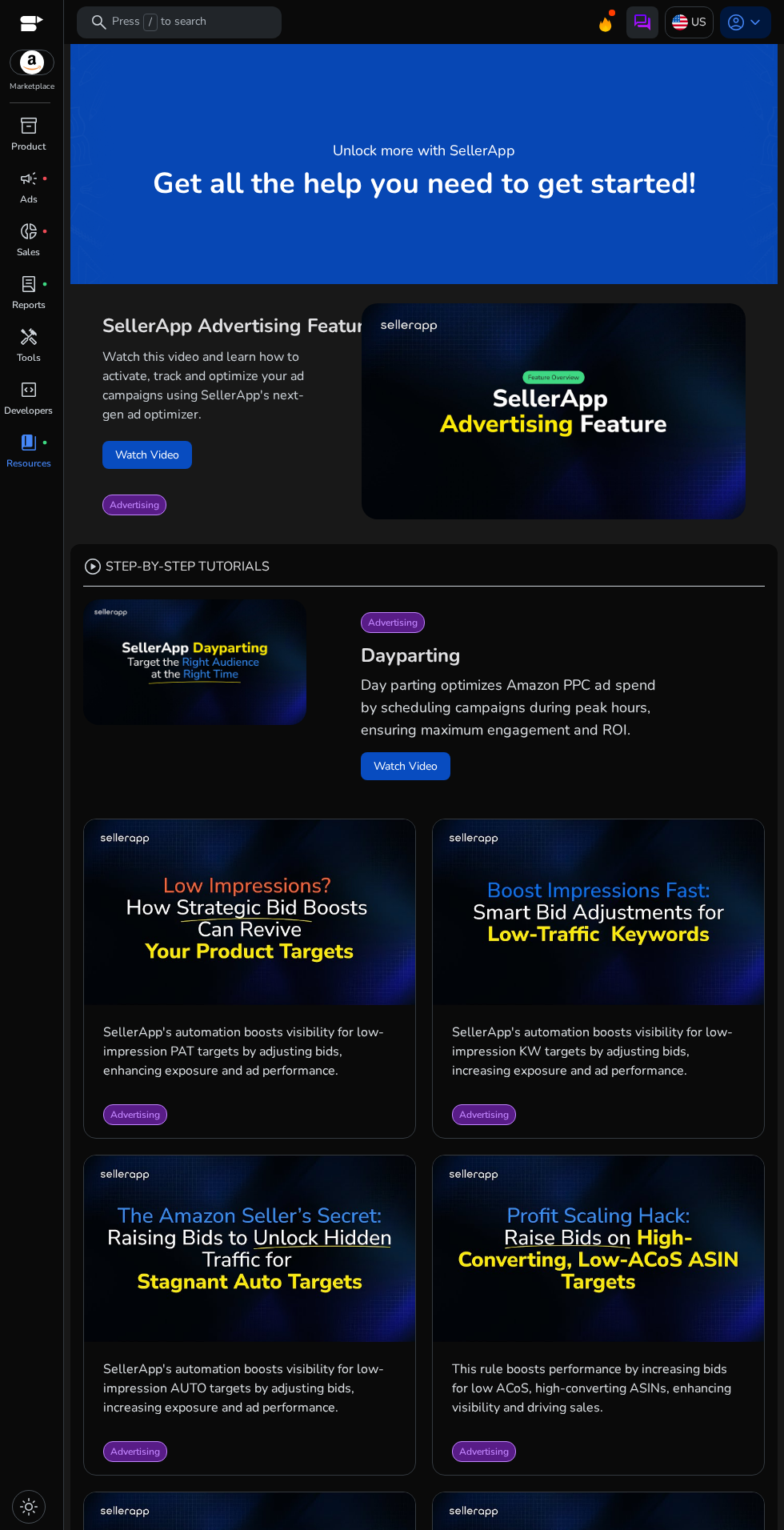
click at [637, 28] on img at bounding box center [642, 23] width 19 height 19
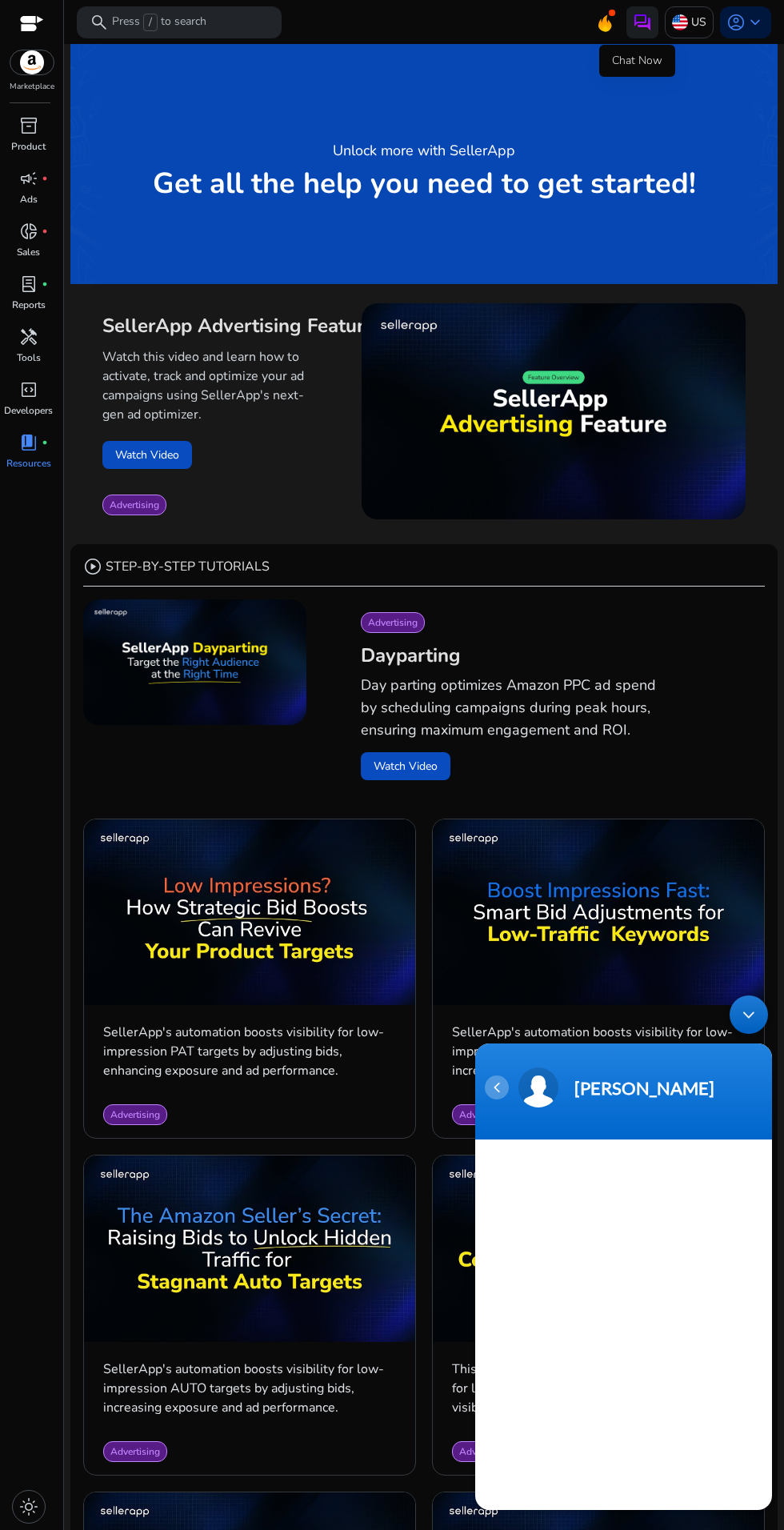
click at [499, 1087] on div "Navigation go back" at bounding box center [496, 1087] width 24 height 24
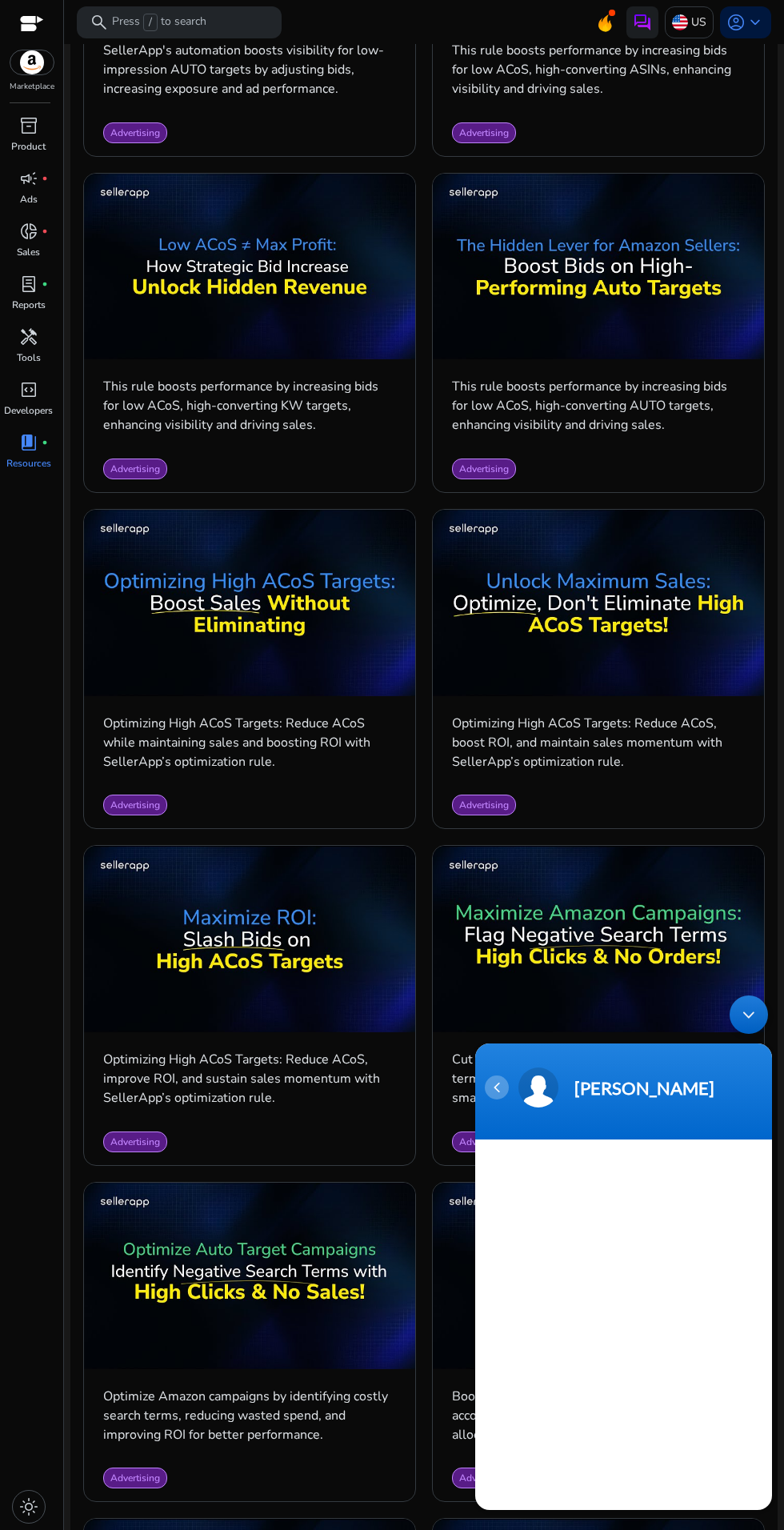
scroll to position [1634, 0]
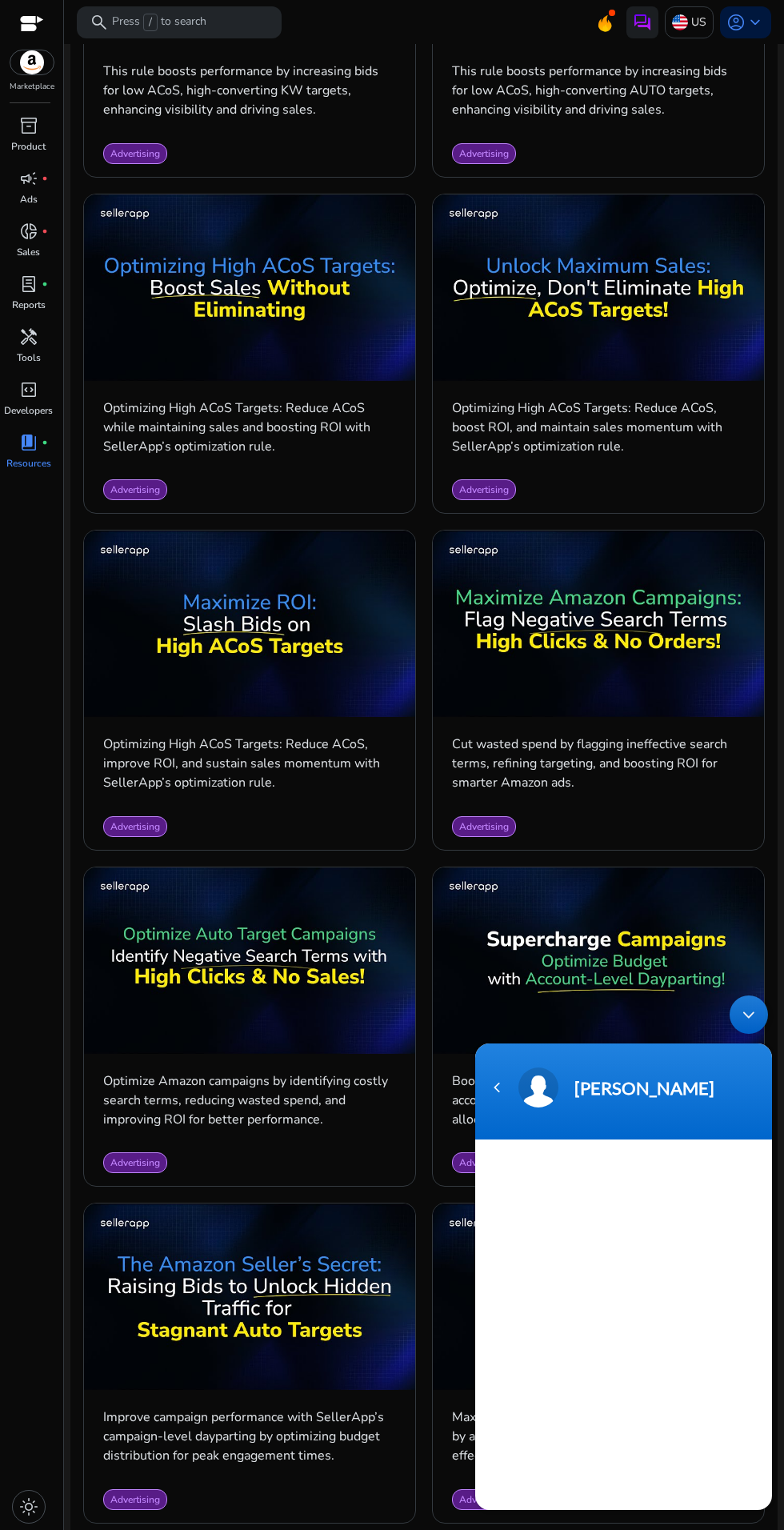
click at [745, 996] on div "Minimize live chat window" at bounding box center [749, 1015] width 39 height 39
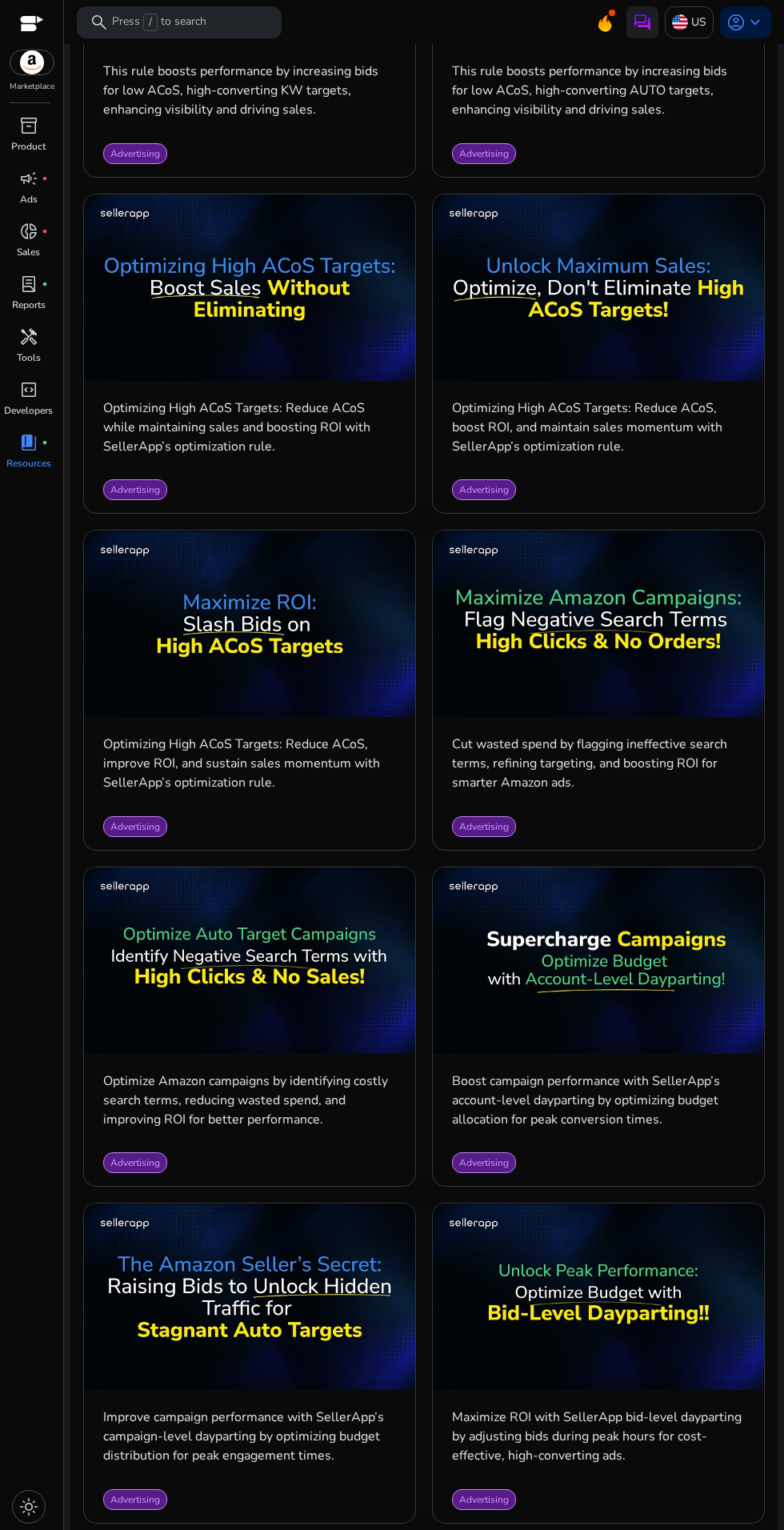
scroll to position [0, 0]
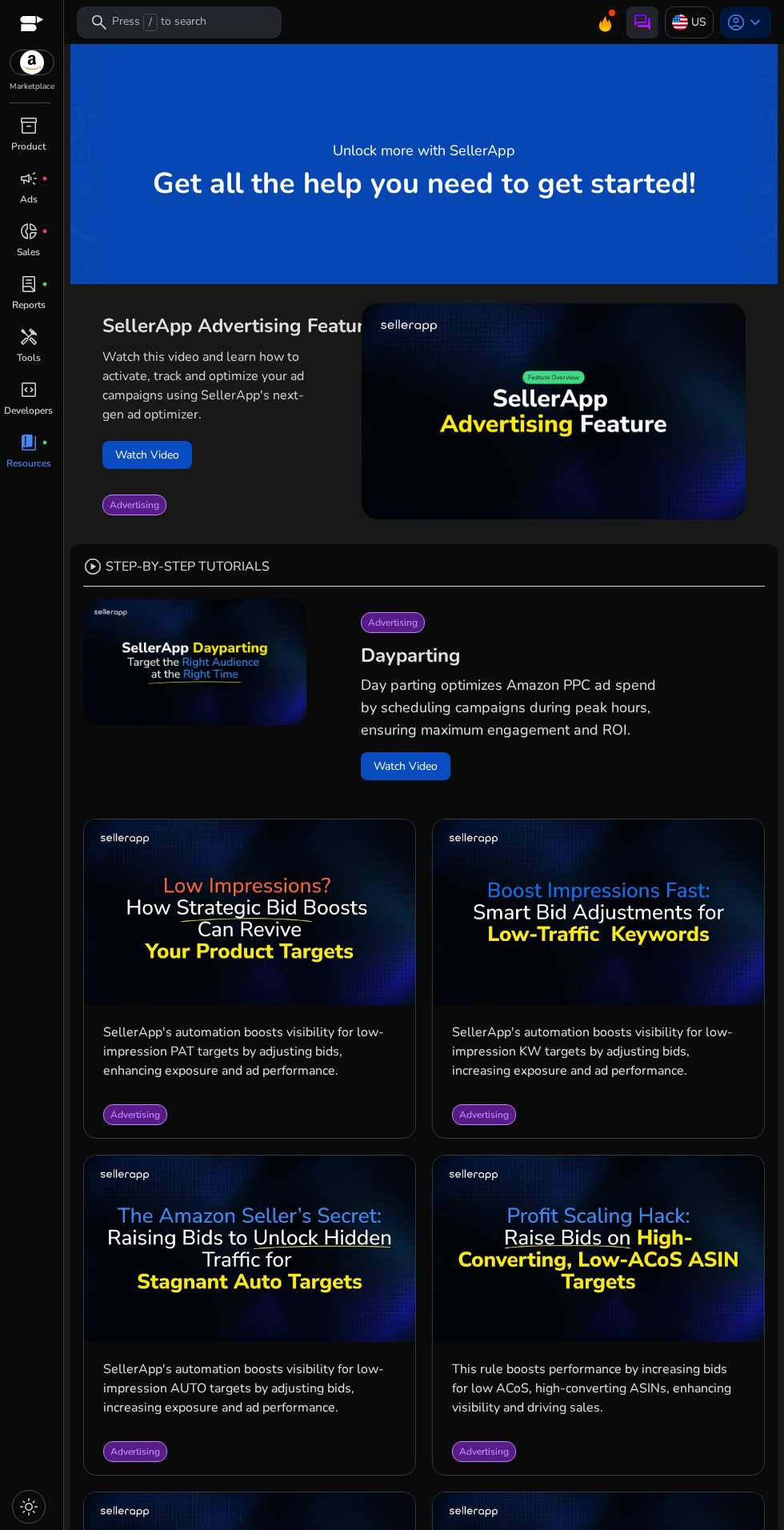
click at [636, 22] on img at bounding box center [642, 23] width 19 height 19
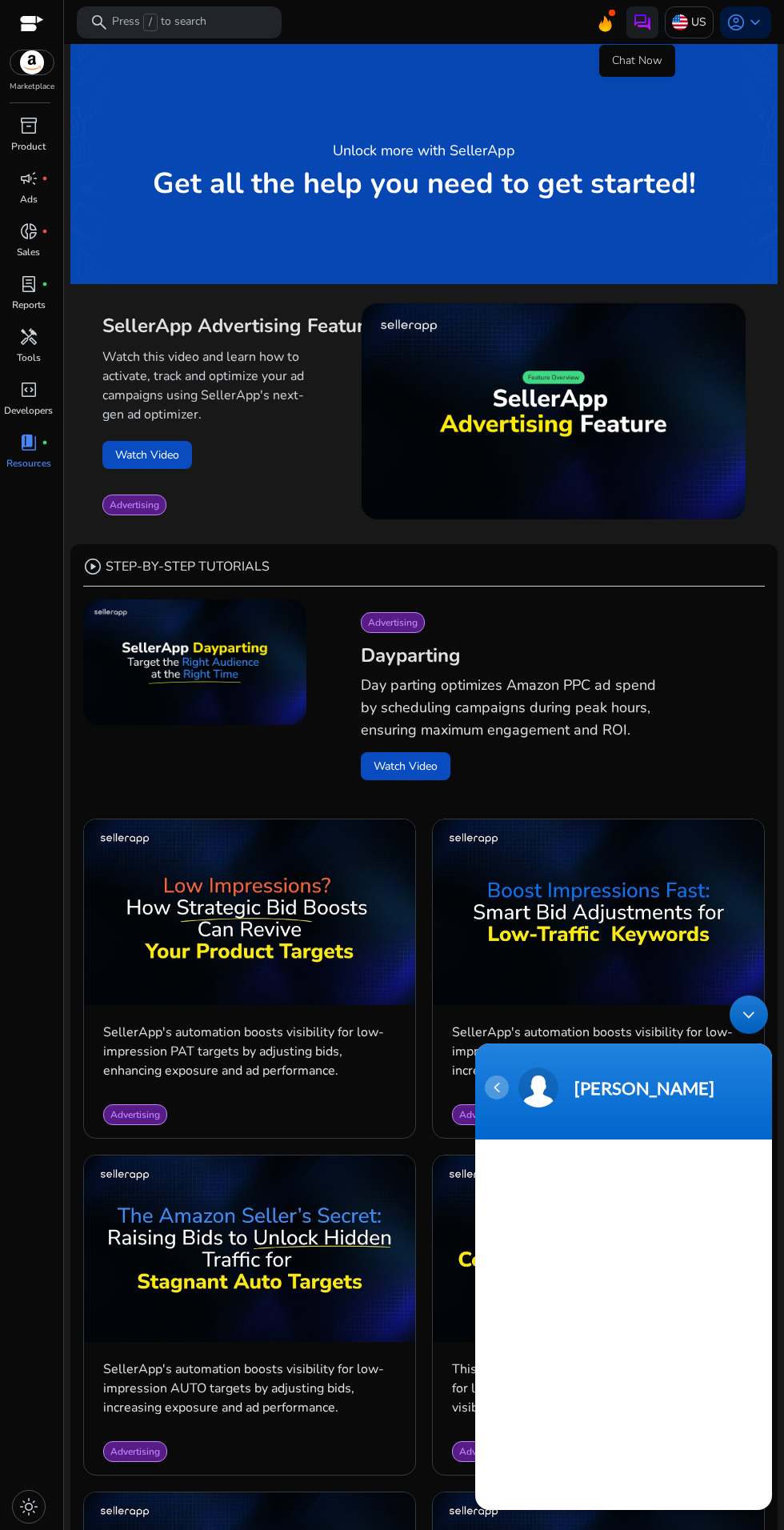
click at [500, 1087] on div "Navigation go back" at bounding box center [496, 1087] width 24 height 24
click at [495, 1090] on div "Navigation go back" at bounding box center [496, 1087] width 24 height 24
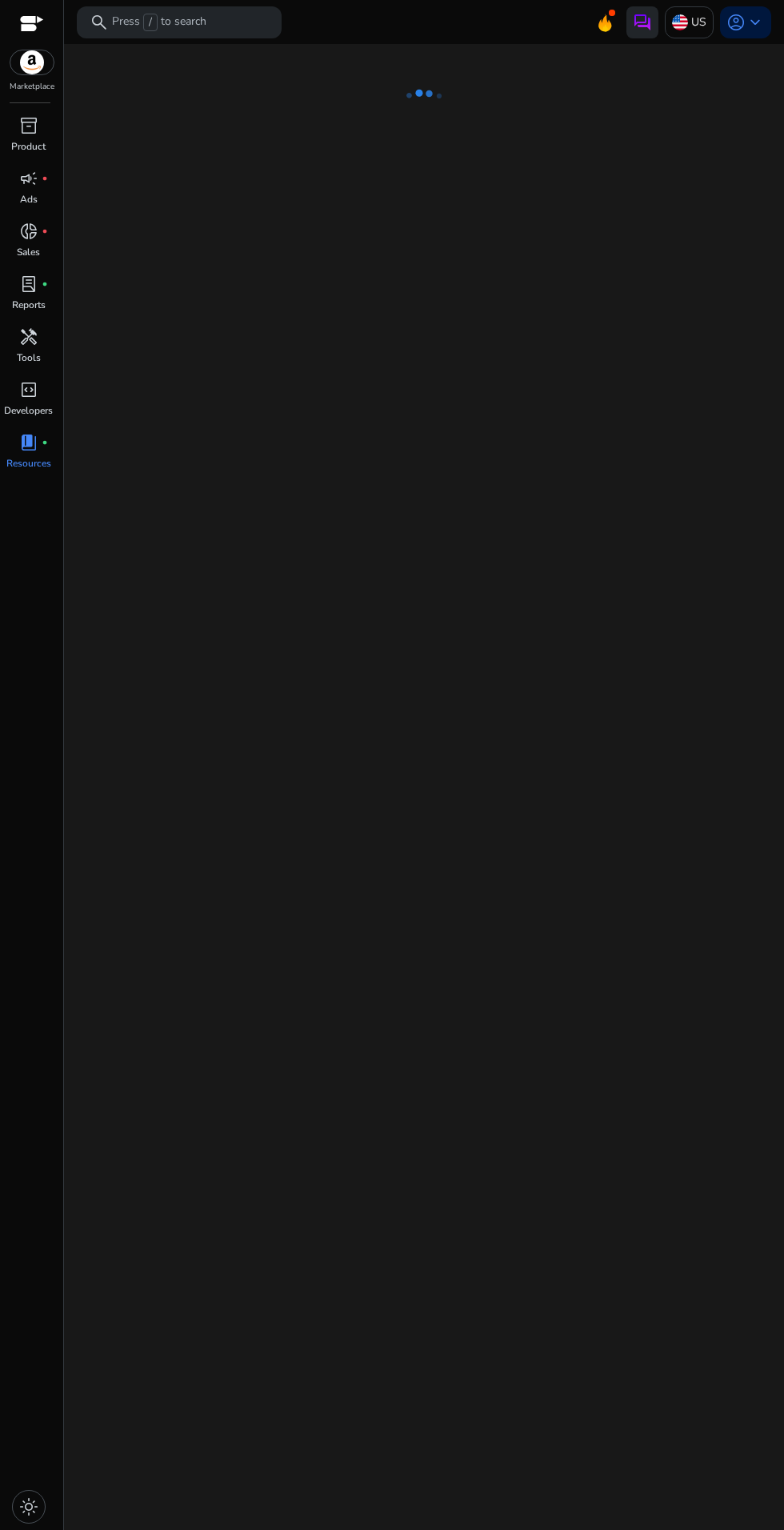
click at [642, 22] on img at bounding box center [642, 23] width 19 height 19
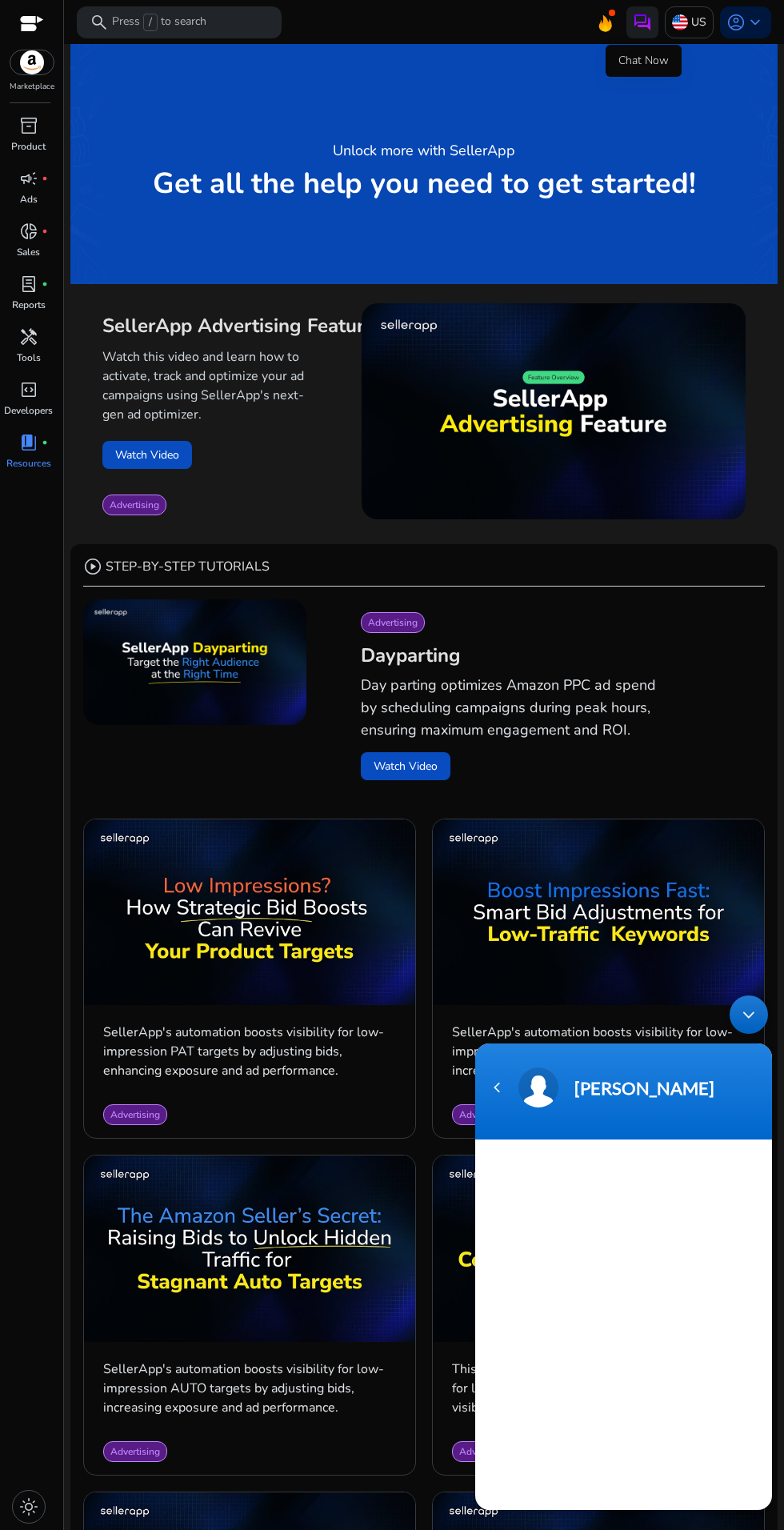
click at [481, 1104] on header "[PERSON_NAME]" at bounding box center [624, 1090] width 296 height 96
click at [497, 1083] on div "Navigation go back" at bounding box center [496, 1087] width 24 height 24
click at [609, 10] on span at bounding box center [611, 12] width 6 height 6
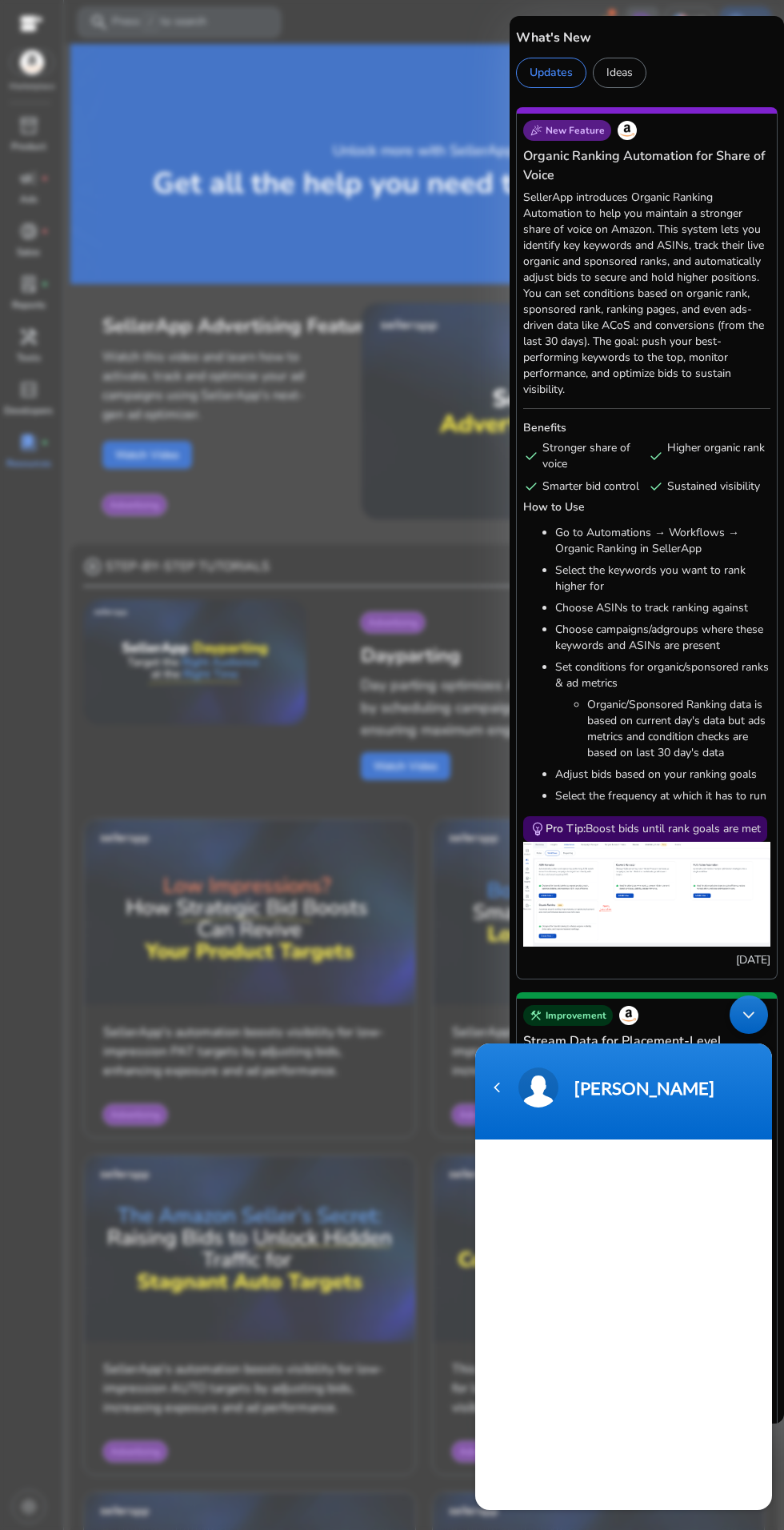
click at [431, 232] on div at bounding box center [392, 765] width 784 height 1530
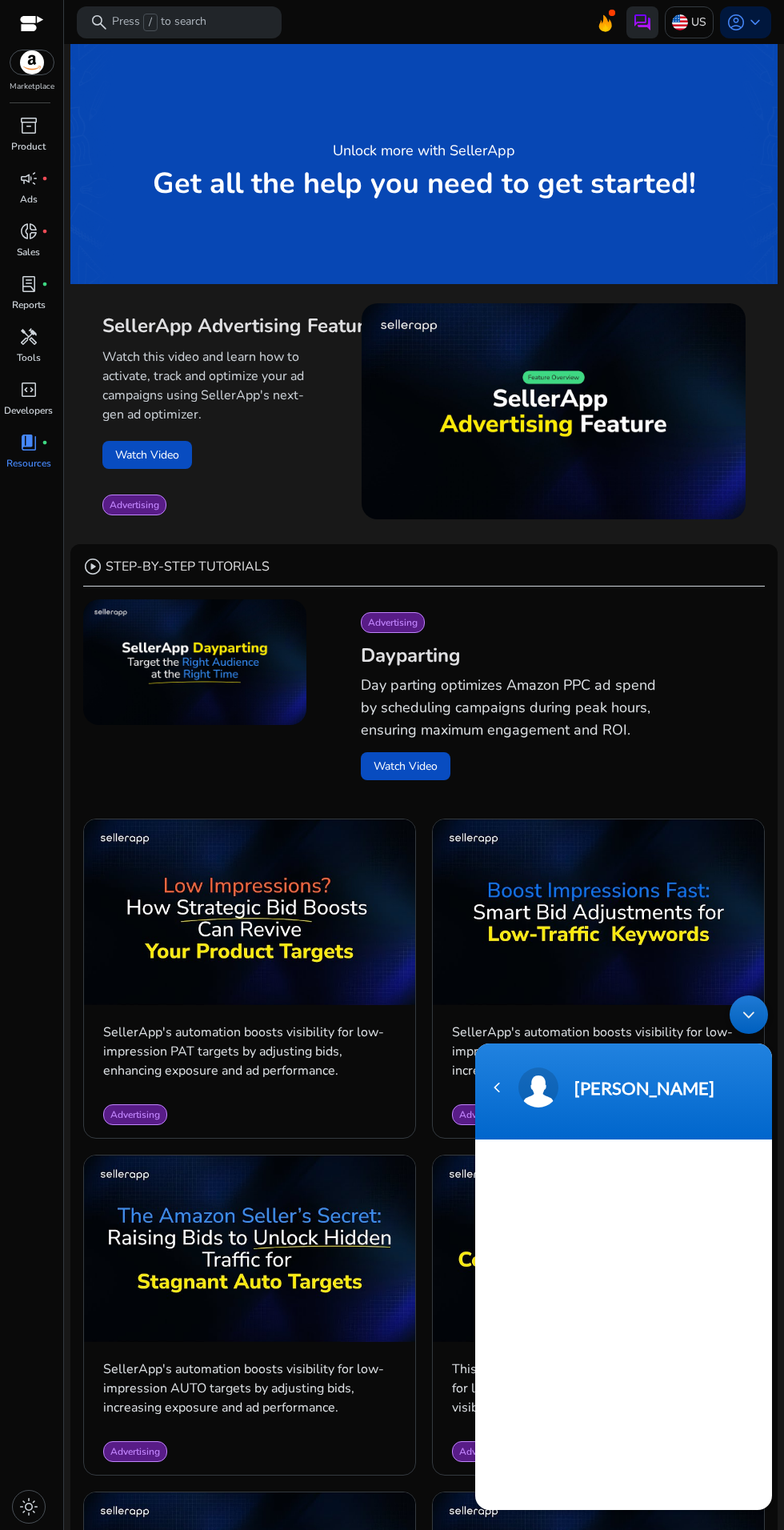
click at [632, 23] on img at bounding box center [642, 23] width 19 height 19
click at [749, 1006] on div "Minimize live chat window" at bounding box center [749, 1015] width 39 height 39
